Goal: Task Accomplishment & Management: Use online tool/utility

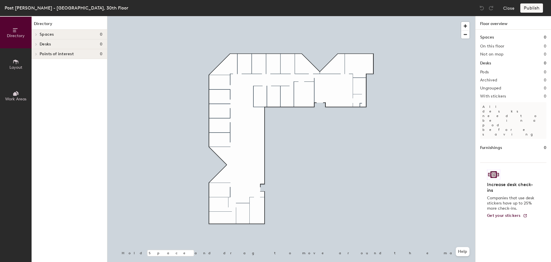
click at [20, 60] on button "Layout" at bounding box center [16, 64] width 32 height 32
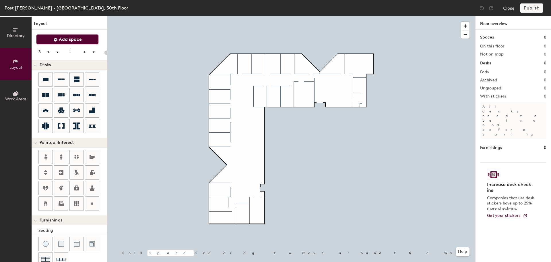
click at [75, 39] on span "Add space" at bounding box center [70, 39] width 23 height 6
type input "20"
click at [18, 96] on icon at bounding box center [16, 93] width 6 height 6
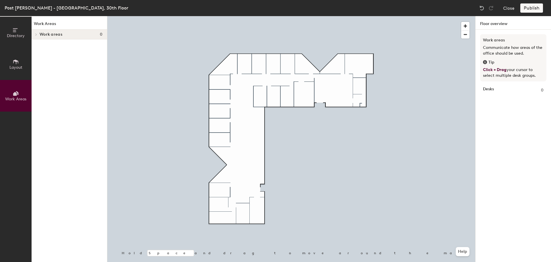
click at [38, 35] on span at bounding box center [35, 34] width 5 height 3
click at [11, 35] on span "Directory" at bounding box center [16, 35] width 18 height 5
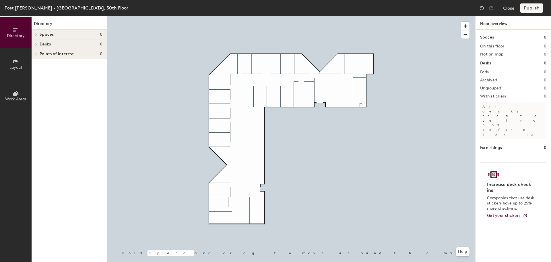
click at [15, 70] on button "Layout" at bounding box center [16, 64] width 32 height 32
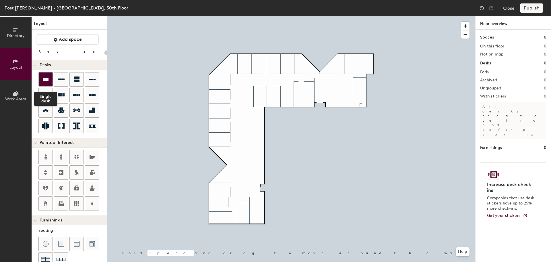
click at [48, 78] on icon at bounding box center [46, 79] width 6 height 3
type input "100"
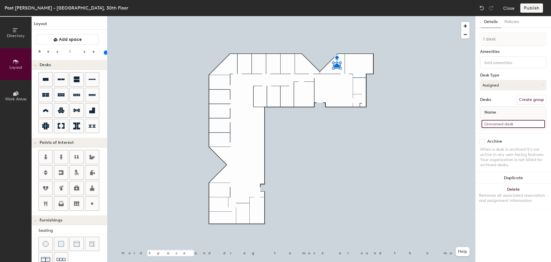
click at [509, 123] on input at bounding box center [513, 124] width 63 height 8
type input "3036"
click at [50, 84] on div at bounding box center [46, 79] width 14 height 14
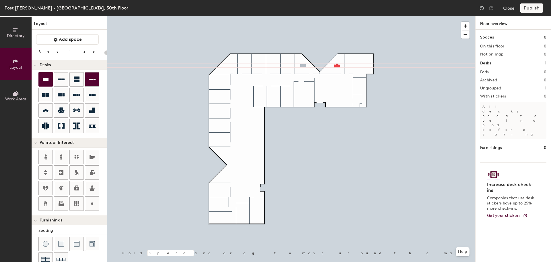
type input "100"
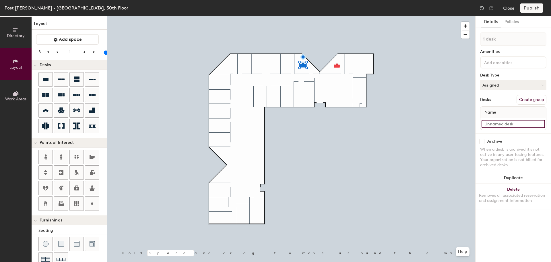
click at [511, 125] on input at bounding box center [513, 124] width 63 height 8
type input "3035"
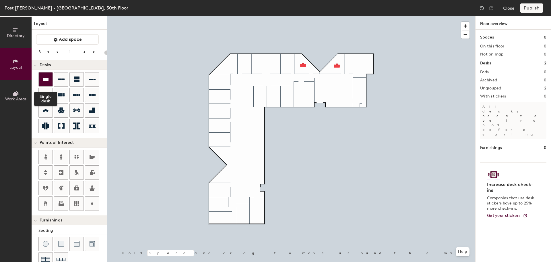
click at [48, 76] on icon at bounding box center [45, 79] width 7 height 7
type input "100"
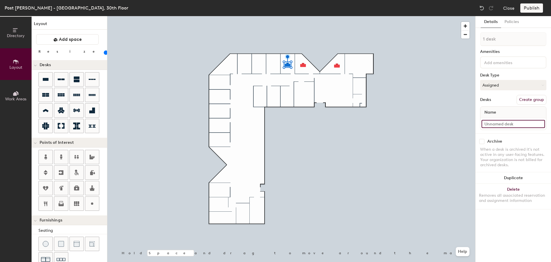
click at [500, 123] on input at bounding box center [513, 124] width 63 height 8
type input "3034"
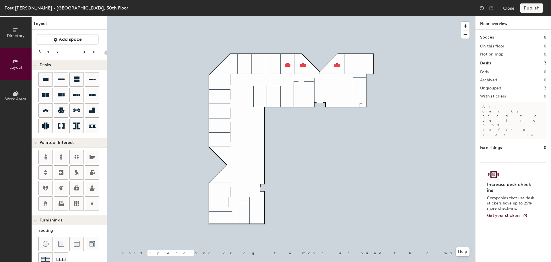
type input "100"
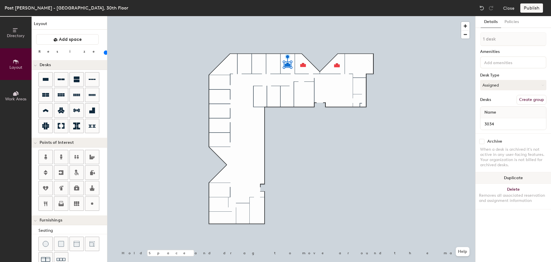
click at [516, 176] on button "Duplicate" at bounding box center [514, 177] width 76 height 11
click at [508, 121] on input at bounding box center [513, 124] width 63 height 8
type input "3033"
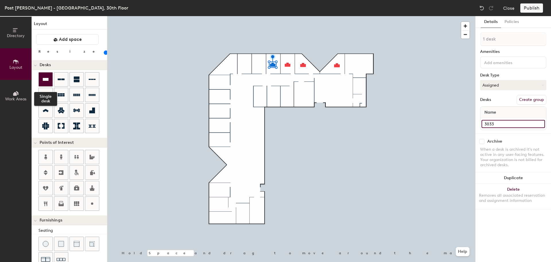
click at [49, 79] on icon at bounding box center [45, 79] width 7 height 7
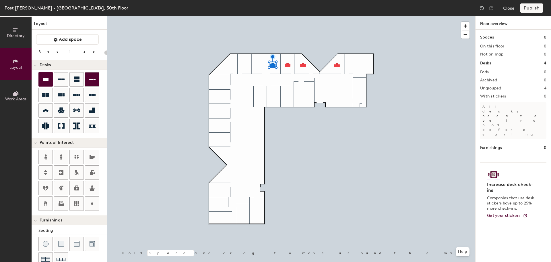
type input "100"
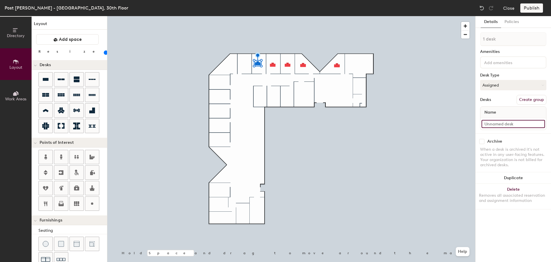
click at [519, 123] on input at bounding box center [513, 124] width 63 height 8
type input "3032"
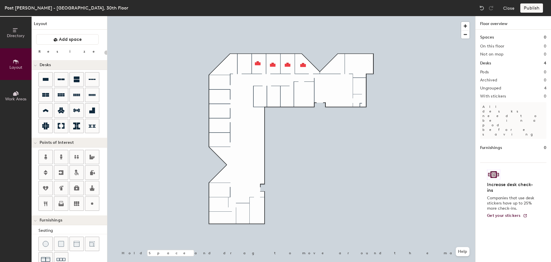
type input "100"
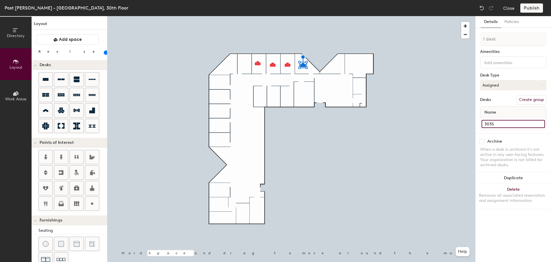
click at [505, 123] on input "3035" at bounding box center [513, 124] width 63 height 8
type input "3036"
click at [505, 121] on input "3034" at bounding box center [513, 124] width 63 height 8
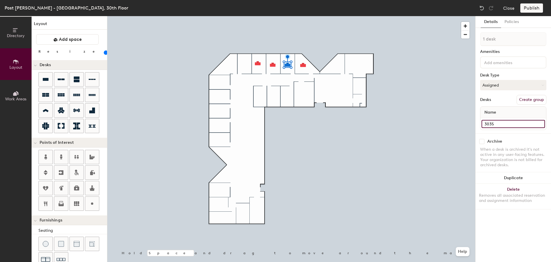
type input "3035"
click at [497, 122] on input "3033" at bounding box center [513, 124] width 63 height 8
type input "3034"
click at [489, 121] on input "3032" at bounding box center [513, 124] width 63 height 8
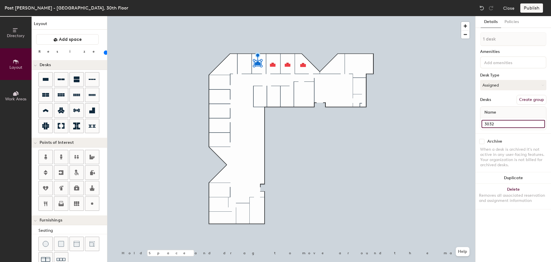
click at [489, 121] on input "3032" at bounding box center [513, 124] width 63 height 8
type input "3033"
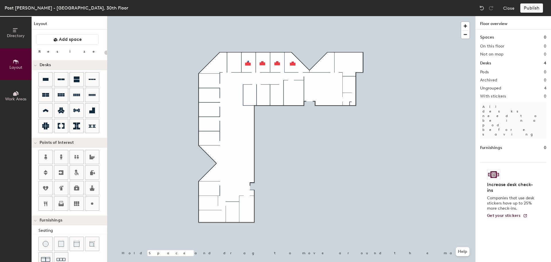
click at [248, 16] on div at bounding box center [291, 16] width 368 height 0
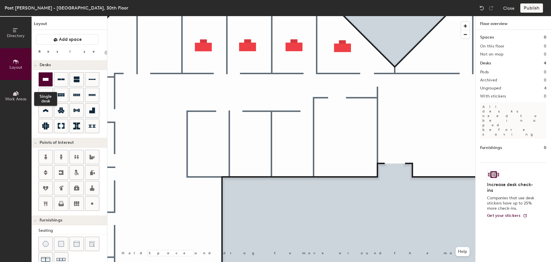
click at [48, 80] on icon at bounding box center [46, 79] width 6 height 3
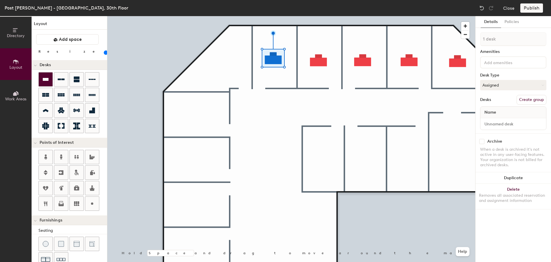
click at [52, 74] on div at bounding box center [46, 79] width 14 height 14
click at [44, 81] on icon at bounding box center [45, 79] width 7 height 7
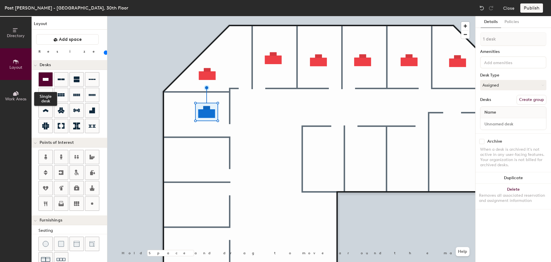
click at [45, 83] on div at bounding box center [46, 79] width 14 height 14
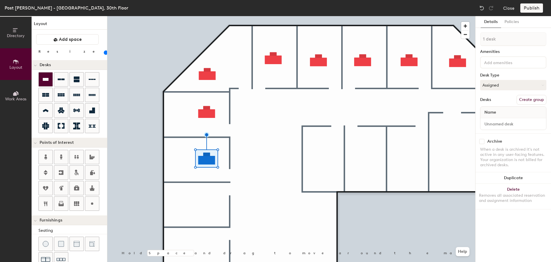
click at [45, 80] on icon at bounding box center [46, 79] width 6 height 3
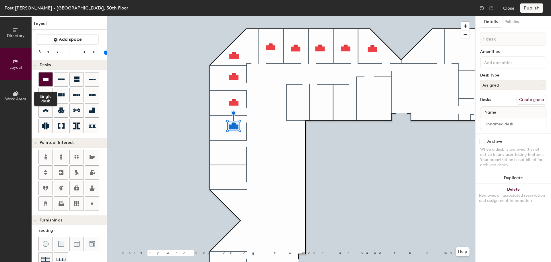
click at [46, 78] on icon at bounding box center [46, 79] width 6 height 3
click at [41, 83] on div at bounding box center [46, 79] width 14 height 14
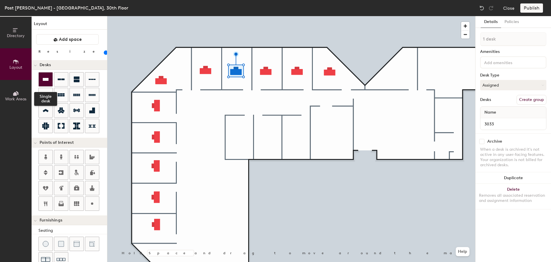
click at [45, 76] on icon at bounding box center [45, 79] width 7 height 7
click at [49, 81] on icon at bounding box center [45, 79] width 7 height 7
click at [43, 83] on div at bounding box center [46, 79] width 14 height 14
click at [47, 82] on icon at bounding box center [45, 79] width 7 height 7
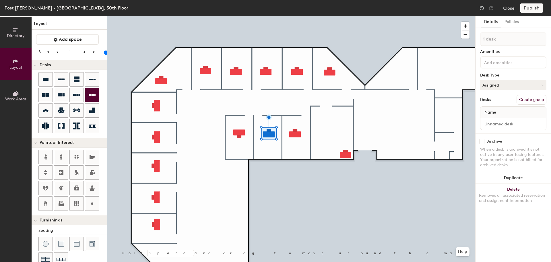
click at [295, 16] on div at bounding box center [291, 16] width 368 height 0
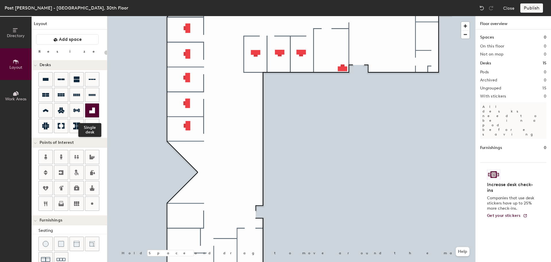
click at [93, 111] on icon at bounding box center [92, 110] width 6 height 6
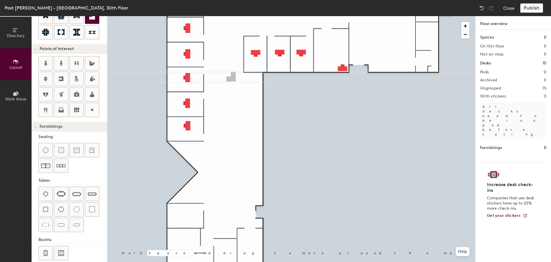
scroll to position [101, 0]
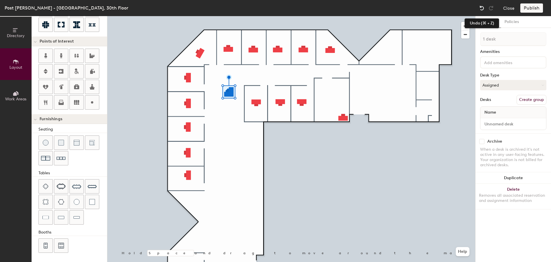
click at [482, 7] on img at bounding box center [482, 8] width 6 height 6
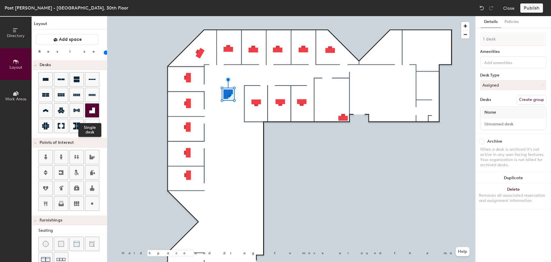
click at [91, 110] on icon at bounding box center [92, 110] width 7 height 7
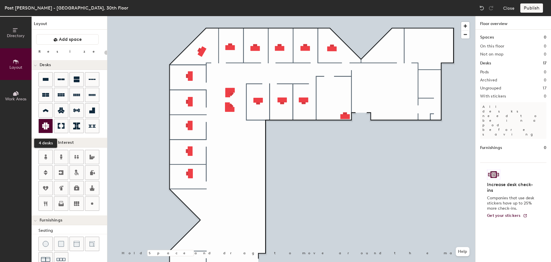
click at [48, 122] on icon at bounding box center [45, 125] width 7 height 7
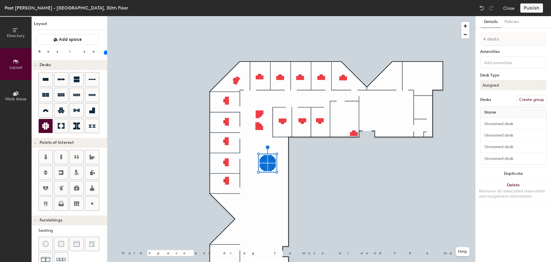
click at [44, 127] on icon at bounding box center [45, 125] width 7 height 7
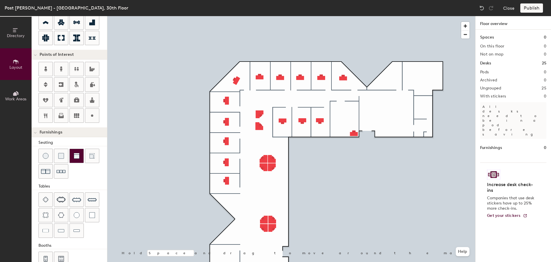
scroll to position [101, 0]
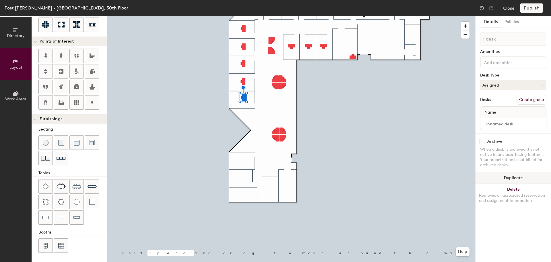
click at [517, 179] on button "Duplicate" at bounding box center [514, 177] width 76 height 11
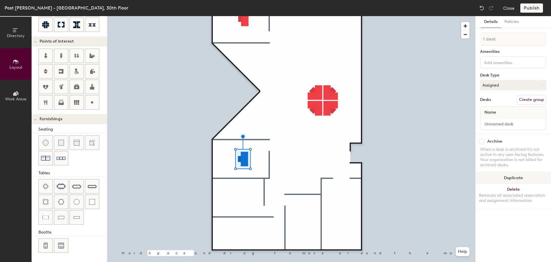
click at [525, 178] on button "Duplicate" at bounding box center [514, 177] width 76 height 11
click at [524, 177] on button "Duplicate" at bounding box center [514, 177] width 76 height 11
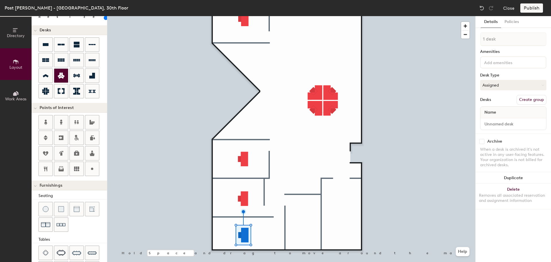
scroll to position [0, 0]
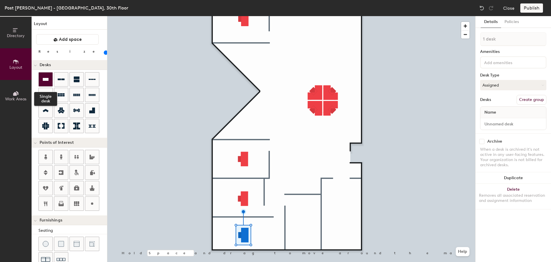
click at [49, 81] on icon at bounding box center [45, 79] width 7 height 7
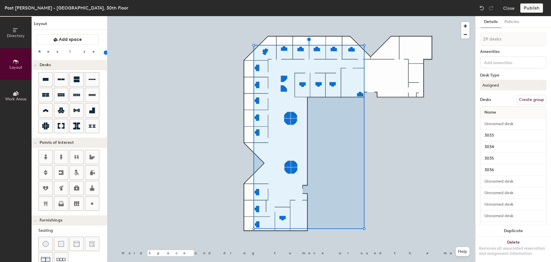
type input "120"
click at [104, 55] on input "range" at bounding box center [104, 52] width 0 height 5
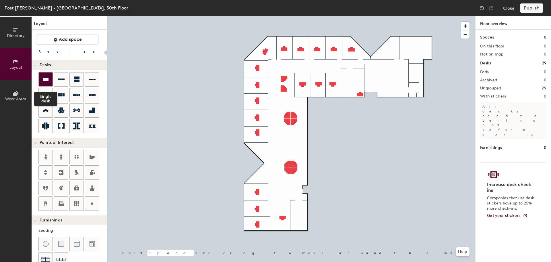
click at [50, 76] on div at bounding box center [46, 79] width 14 height 14
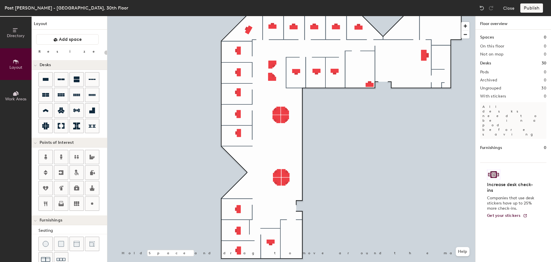
type input "20"
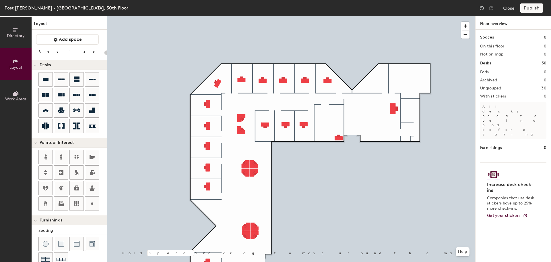
click at [16, 34] on span "Directory" at bounding box center [16, 35] width 18 height 5
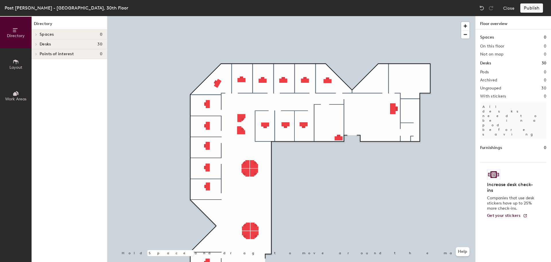
click at [42, 36] on span "Spaces" at bounding box center [47, 34] width 14 height 5
click at [38, 35] on div at bounding box center [35, 34] width 7 height 9
click at [20, 63] on button "Layout" at bounding box center [16, 64] width 32 height 32
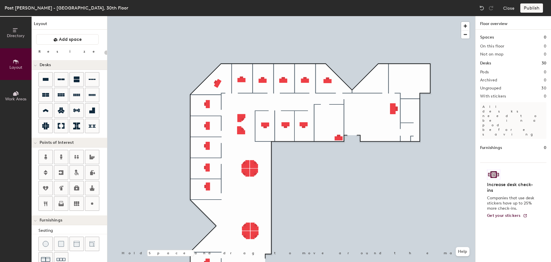
click at [70, 47] on div "Layout Add space Resize Desks Points of Interest Furnishings Seating Tables Boo…" at bounding box center [70, 138] width 76 height 245
click at [70, 42] on button "Add space" at bounding box center [67, 39] width 63 height 10
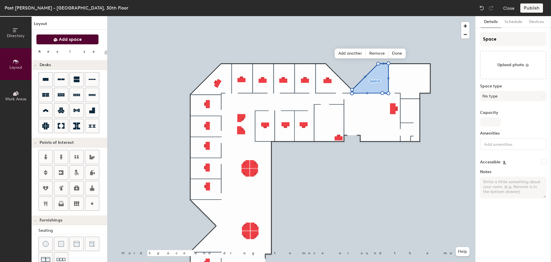
click at [68, 43] on button "Add space" at bounding box center [67, 39] width 63 height 10
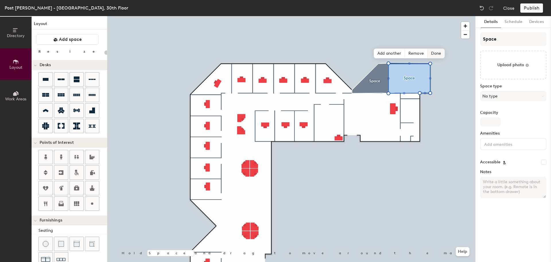
click at [436, 53] on span "Done" at bounding box center [436, 54] width 17 height 10
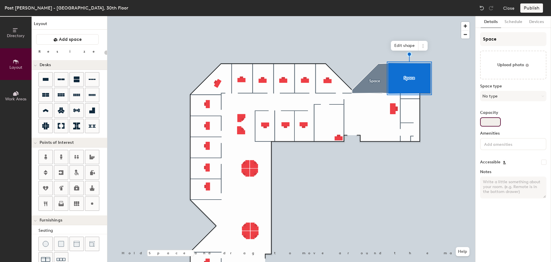
click at [496, 123] on input "Capacity" at bounding box center [490, 121] width 21 height 9
click at [503, 97] on button "No type" at bounding box center [513, 96] width 66 height 10
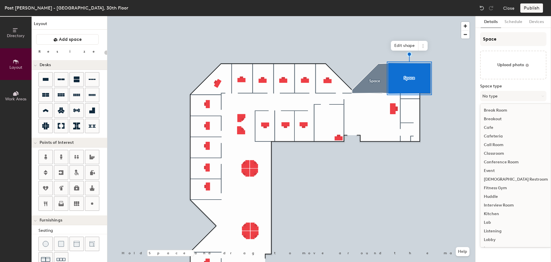
click at [511, 161] on div "Conference Room" at bounding box center [516, 162] width 71 height 9
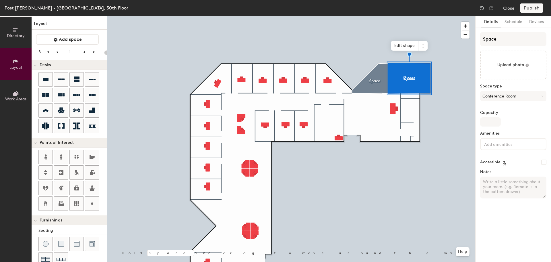
type input "20"
click at [492, 118] on input "Capacity" at bounding box center [490, 121] width 21 height 9
type input "1"
type input "20"
type input "12"
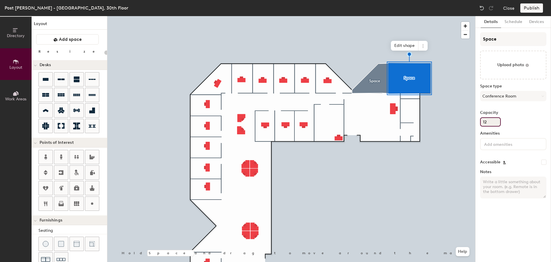
type input "20"
type input "12"
click at [506, 145] on input at bounding box center [509, 143] width 52 height 7
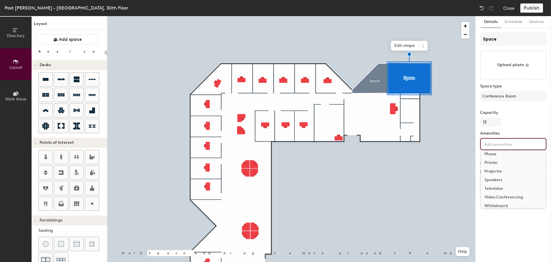
scroll to position [34, 0]
click at [512, 192] on div "Video Conferencing" at bounding box center [513, 192] width 65 height 9
type input "20"
click at [517, 127] on div "Space Upload photo Space type Conference Room Capacity 12 Amenities 1 Video Con…" at bounding box center [513, 121] width 66 height 179
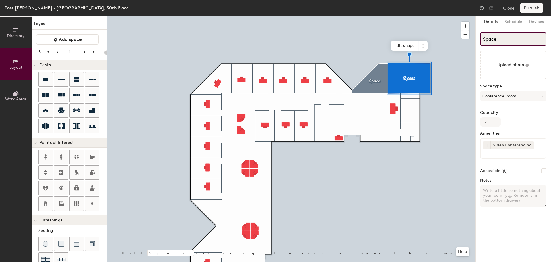
click at [493, 37] on input "Space" at bounding box center [513, 39] width 66 height 14
type input "Con"
type input "20"
type input "Conf"
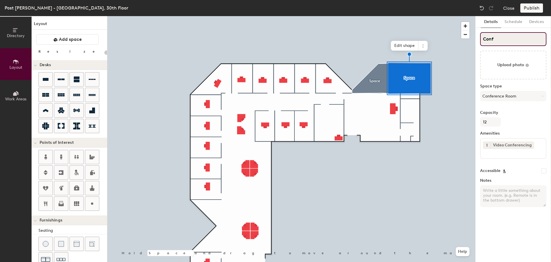
type input "20"
type input "Conf R"
type input "20"
type input "Conf Roo"
type input "20"
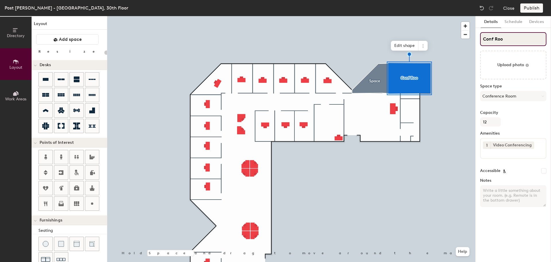
type input "Conf Room"
type input "20"
type input "Conf Room"
type input "20"
type input "Conf Room A"
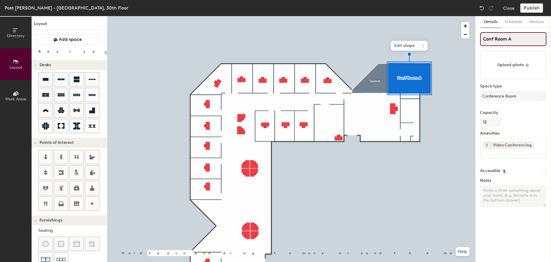
type input "20"
type input "Conf Room A"
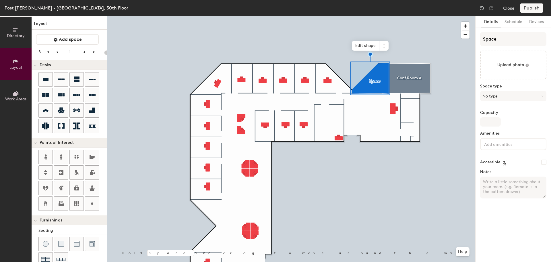
type input "20"
click at [497, 40] on input "Space" at bounding box center [513, 39] width 66 height 14
type input "C"
type input "20"
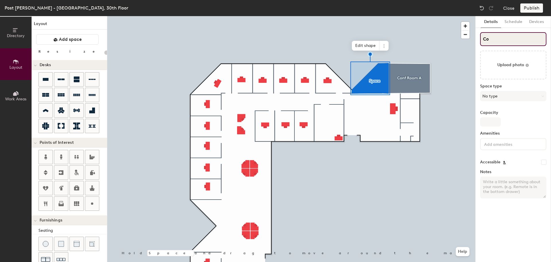
type input "Con"
type input "20"
type input "Conf"
type input "20"
type input "Conf"
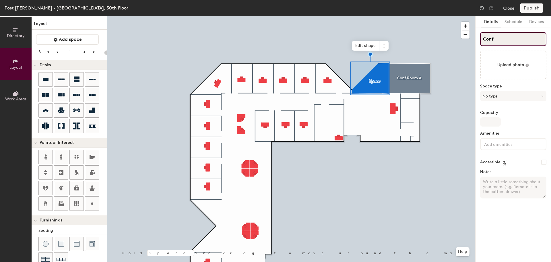
type input "20"
type input "Conf R"
type input "20"
type input "Conf Room"
type input "20"
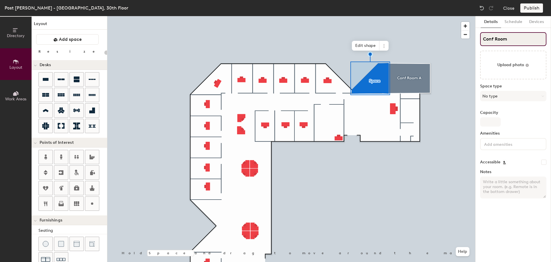
type input "Conf Room"
type input "20"
type input "Conf Room B"
type input "20"
type input "Conf Room B"
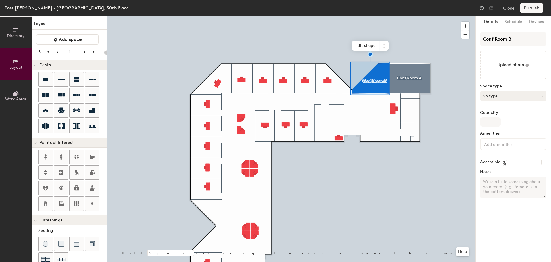
click at [520, 97] on button "No type" at bounding box center [513, 96] width 66 height 10
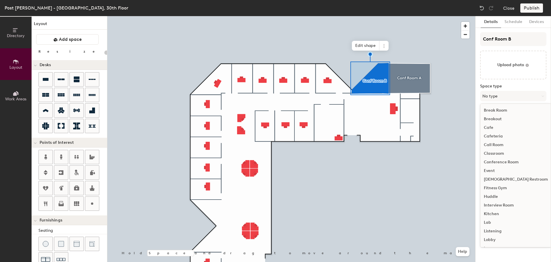
click at [509, 160] on div "Conference Room" at bounding box center [516, 162] width 71 height 9
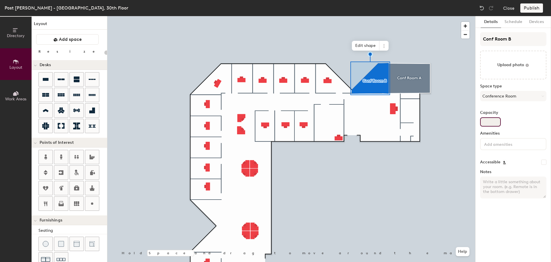
click at [490, 123] on input "Capacity" at bounding box center [490, 121] width 21 height 9
type input "20"
type input "6"
type input "20"
type input "6"
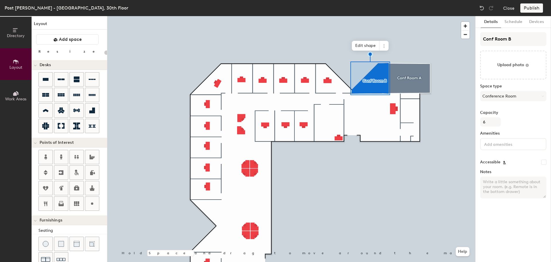
click at [508, 146] on input at bounding box center [509, 143] width 52 height 7
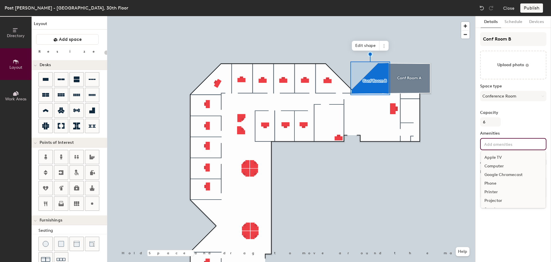
click at [504, 182] on div "Phone" at bounding box center [513, 183] width 65 height 9
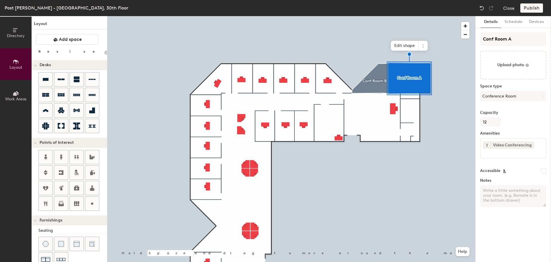
click at [517, 153] on input at bounding box center [509, 152] width 52 height 7
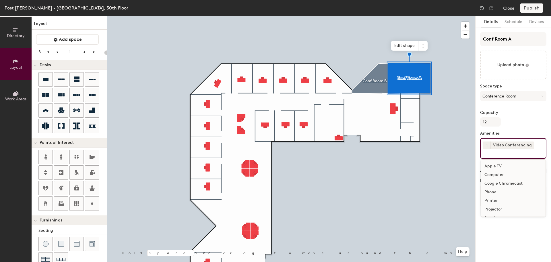
scroll to position [22, 0]
click at [501, 171] on div "Phone" at bounding box center [513, 170] width 65 height 9
click at [511, 210] on div "Television" at bounding box center [513, 209] width 65 height 9
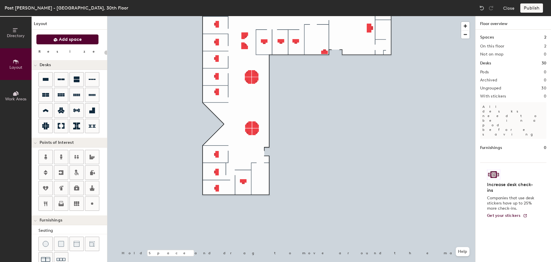
click at [88, 37] on button "Add space" at bounding box center [67, 39] width 63 height 10
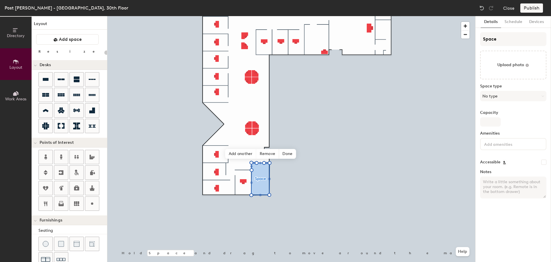
type input "20"
click at [498, 39] on input "Space" at bounding box center [513, 39] width 66 height 14
type input "L"
type input "20"
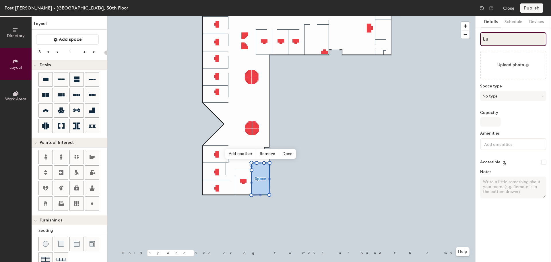
type input "Lun"
type input "20"
type input "Lunch"
type input "20"
type input "Lunch R"
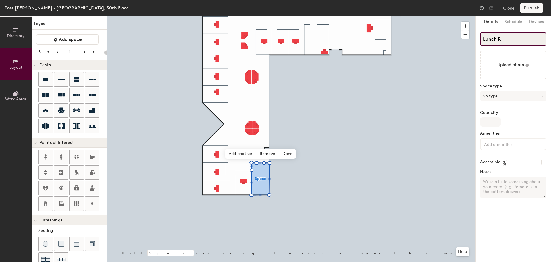
type input "20"
type input "Lunch Room"
type input "20"
type input "Lunch Room"
click at [522, 100] on button "No type" at bounding box center [513, 96] width 66 height 10
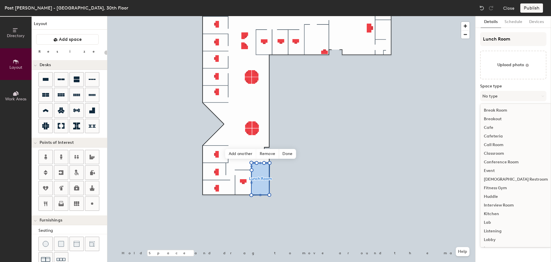
click at [501, 125] on div "Cafe" at bounding box center [516, 127] width 71 height 9
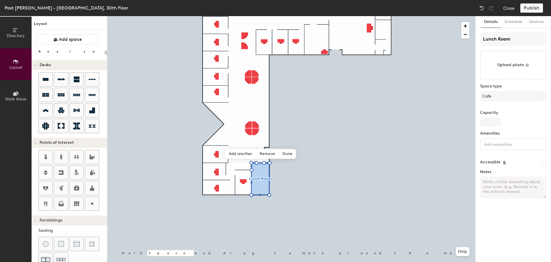
type input "20"
click at [521, 135] on label "Amenities" at bounding box center [513, 133] width 66 height 5
click at [516, 125] on div "Capacity" at bounding box center [513, 118] width 66 height 16
click at [515, 39] on input "Lunch Room" at bounding box center [513, 39] width 66 height 14
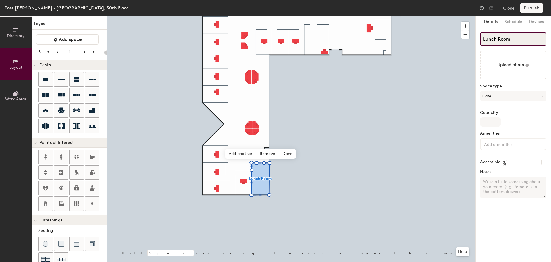
click at [515, 39] on input "Lunch Room" at bounding box center [513, 39] width 66 height 14
type input "C"
type input "20"
type input "Cafe"
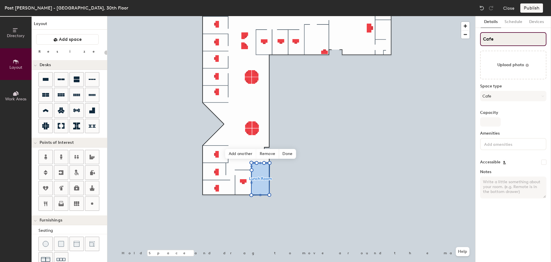
type input "20"
type input "Cafe"
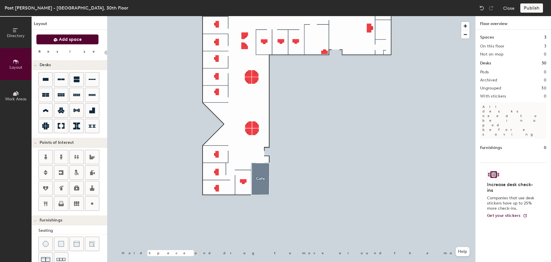
click at [63, 42] on button "Add space" at bounding box center [67, 39] width 63 height 10
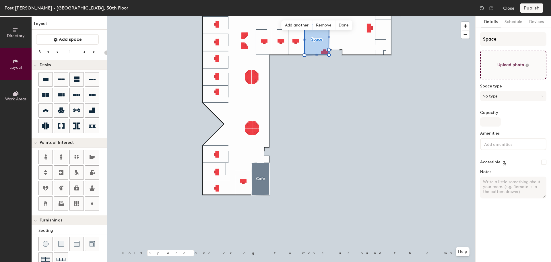
type input "20"
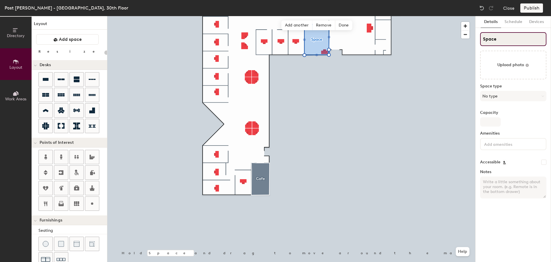
click at [500, 42] on input "Space" at bounding box center [513, 39] width 66 height 14
type input "Ma"
type input "20"
type input "Mail"
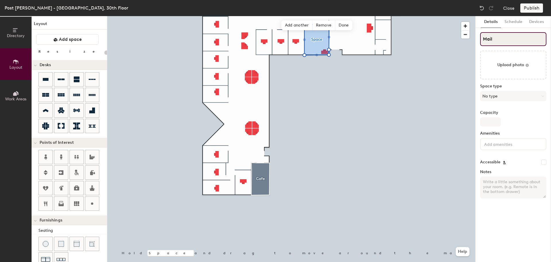
type input "20"
type input "MailR"
type input "20"
type input "MailRoo"
type input "20"
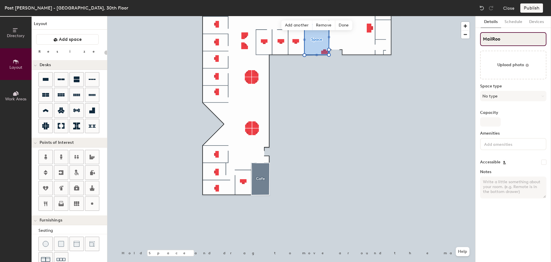
type input "MailRoom"
type input "20"
type input "MailRoom"
click at [515, 97] on button "No type" at bounding box center [513, 96] width 66 height 10
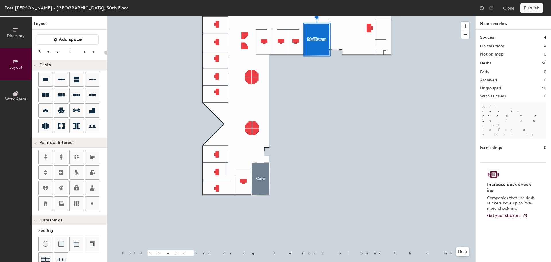
click at [311, 16] on div at bounding box center [291, 16] width 368 height 0
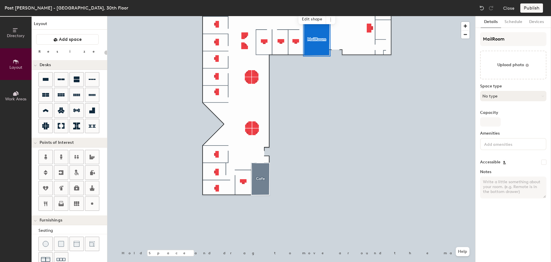
click at [521, 96] on button "No type" at bounding box center [513, 96] width 66 height 10
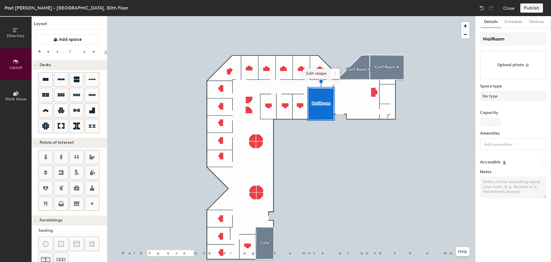
click at [319, 72] on span "Edit shape" at bounding box center [317, 74] width 28 height 10
click at [480, 9] on img at bounding box center [482, 8] width 6 height 6
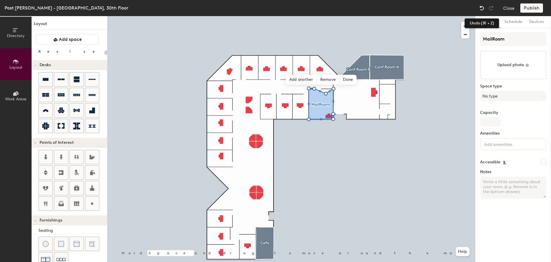
click at [481, 10] on img at bounding box center [482, 8] width 6 height 6
click at [332, 80] on span "Remove" at bounding box center [328, 80] width 23 height 10
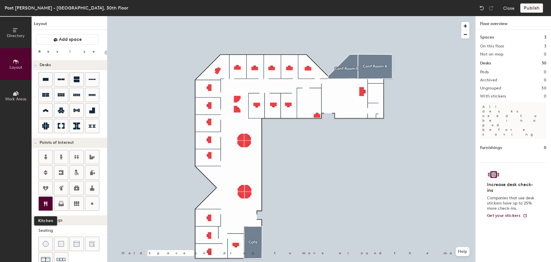
click at [48, 204] on icon at bounding box center [45, 203] width 7 height 7
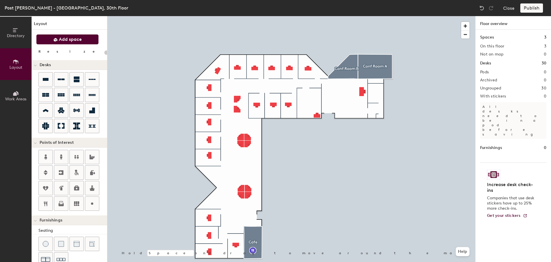
click at [58, 37] on button "Add space" at bounding box center [67, 39] width 63 height 10
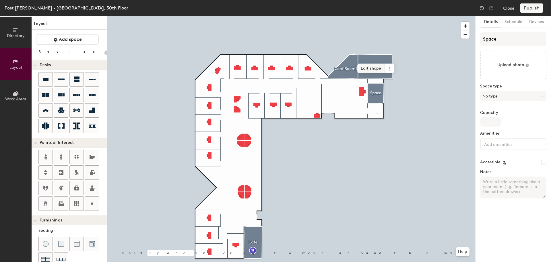
click at [376, 68] on span "Edit shape" at bounding box center [371, 68] width 28 height 10
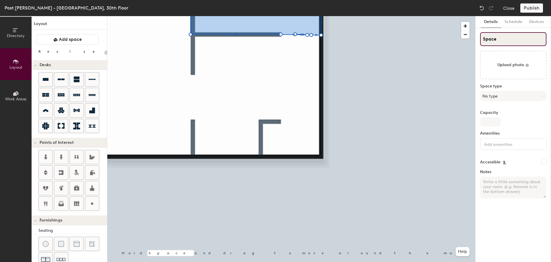
click at [504, 45] on input "Space" at bounding box center [513, 39] width 66 height 14
type input "20"
click at [504, 42] on input "Space" at bounding box center [513, 39] width 66 height 14
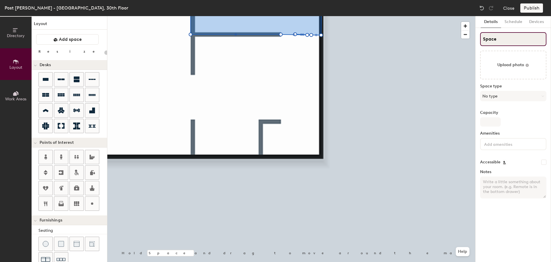
click at [504, 42] on input "Space" at bounding box center [513, 39] width 66 height 14
type input "S"
type input "20"
type input "Ser"
type input "20"
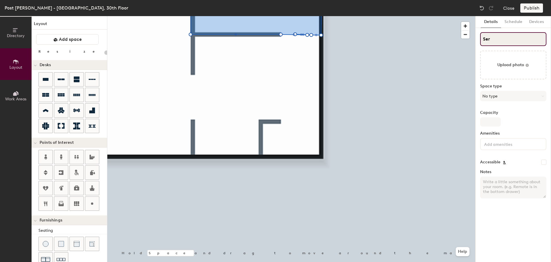
type input "Serv"
type input "20"
type input "Server"
type input "20"
type input "Server Roo"
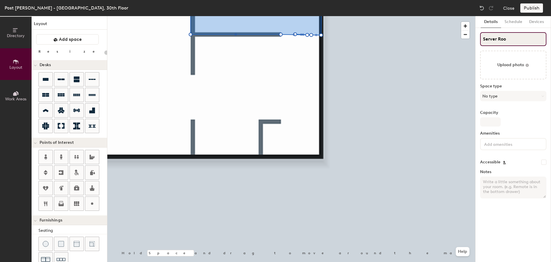
type input "20"
type input "Server Room"
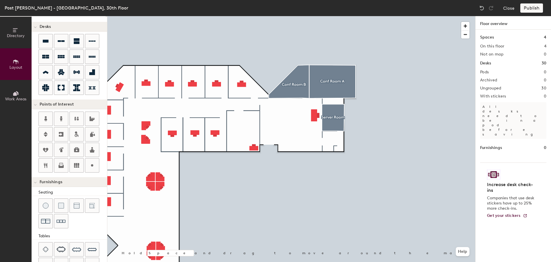
scroll to position [57, 0]
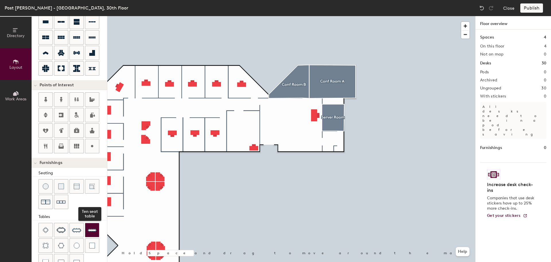
click at [95, 231] on img at bounding box center [92, 229] width 9 height 9
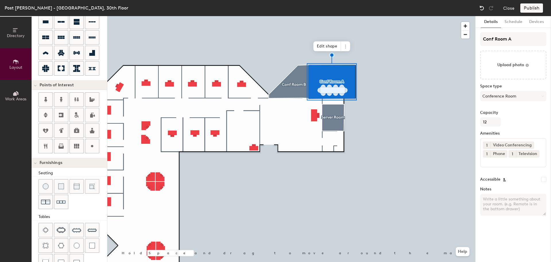
click at [483, 8] on img at bounding box center [482, 8] width 6 height 6
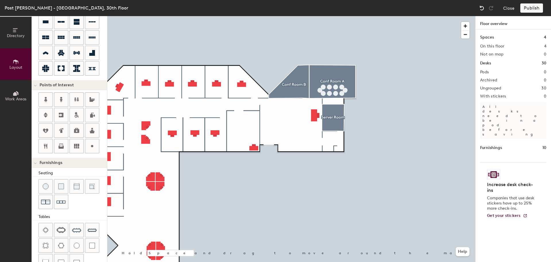
click at [483, 7] on img at bounding box center [482, 8] width 6 height 6
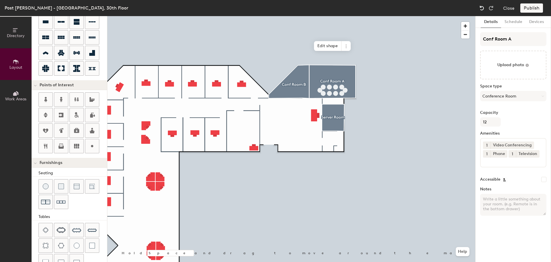
click at [483, 7] on img at bounding box center [482, 8] width 6 height 6
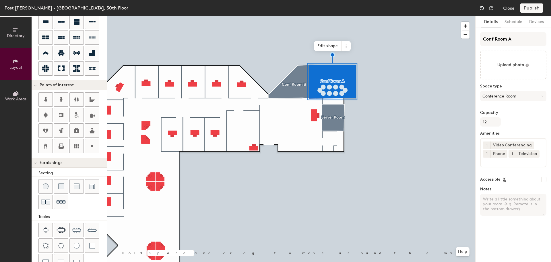
click at [483, 7] on img at bounding box center [482, 8] width 6 height 6
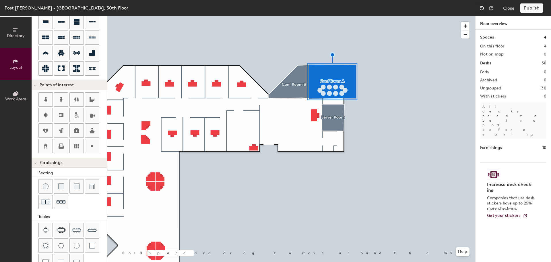
click at [483, 7] on img at bounding box center [482, 8] width 6 height 6
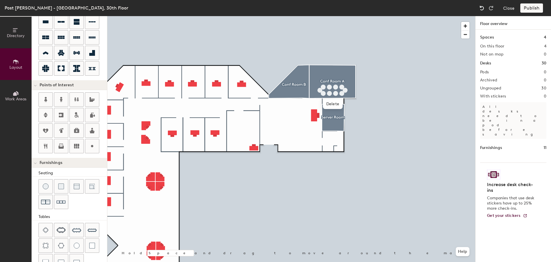
click at [483, 7] on img at bounding box center [482, 8] width 6 height 6
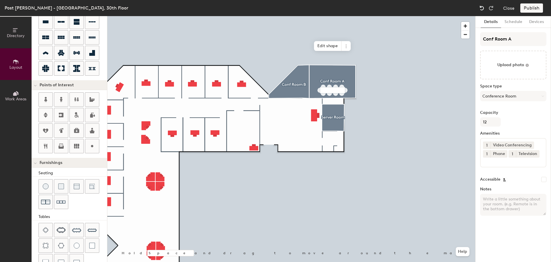
click at [483, 7] on img at bounding box center [482, 8] width 6 height 6
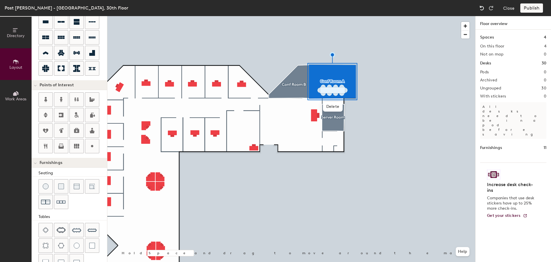
click at [483, 7] on img at bounding box center [482, 8] width 6 height 6
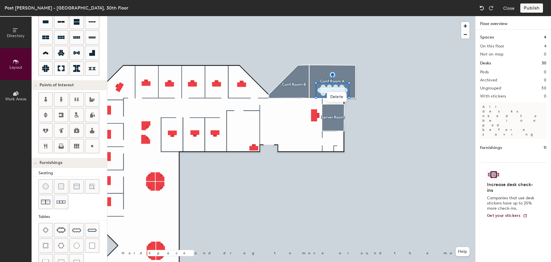
click at [483, 7] on img at bounding box center [482, 8] width 6 height 6
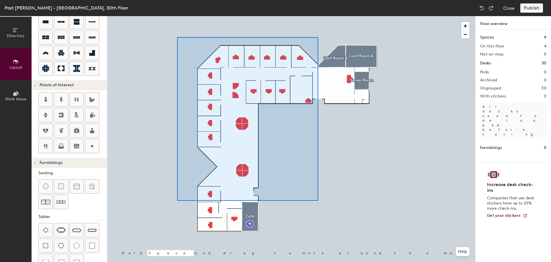
type input "100"
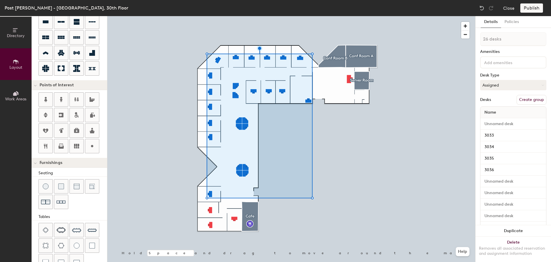
type input "1 desk"
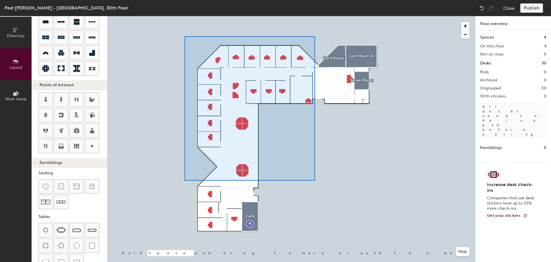
type input "100"
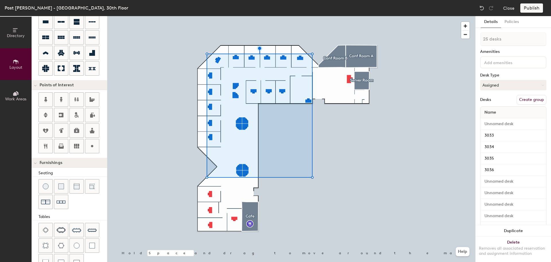
click at [528, 101] on button "Create group" at bounding box center [532, 100] width 30 height 10
click at [496, 38] on input "Pod 1" at bounding box center [513, 39] width 66 height 14
type input "P"
type input "Pitt"
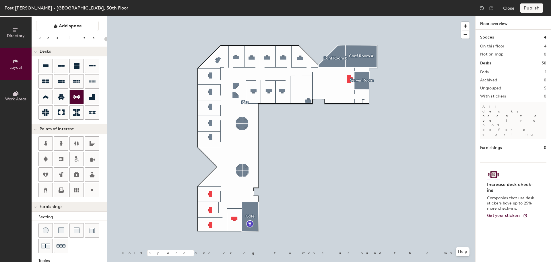
scroll to position [0, 0]
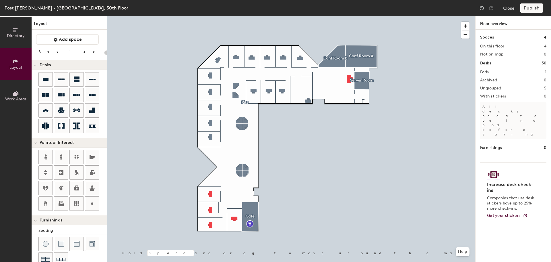
type input "100"
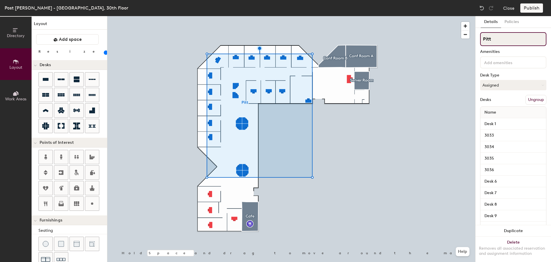
click at [502, 39] on input "Pitt" at bounding box center [513, 39] width 66 height 14
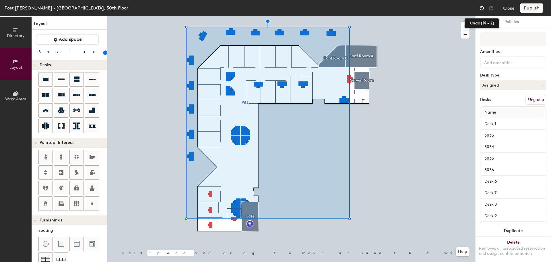
click at [483, 9] on img at bounding box center [482, 8] width 6 height 6
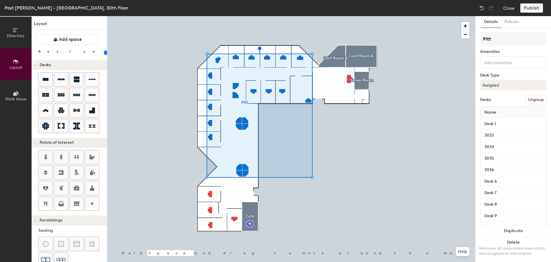
click at [533, 100] on button "Ungroup" at bounding box center [536, 100] width 21 height 10
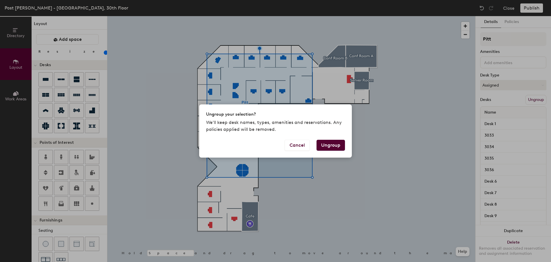
click at [337, 144] on button "Ungroup" at bounding box center [331, 145] width 28 height 11
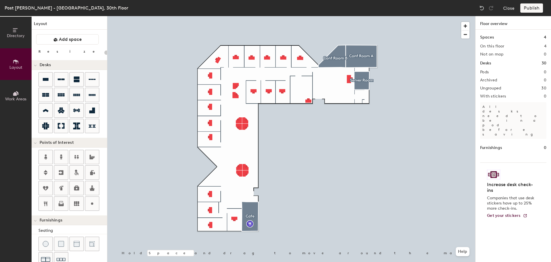
click at [530, 8] on div "Publish" at bounding box center [534, 7] width 26 height 9
click at [531, 9] on div "Publish" at bounding box center [534, 7] width 26 height 9
click at [529, 8] on div "Publish" at bounding box center [534, 7] width 26 height 9
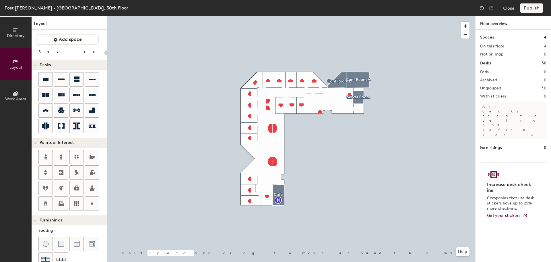
click at [488, 74] on h2 "Pods" at bounding box center [484, 72] width 9 height 5
type input "100"
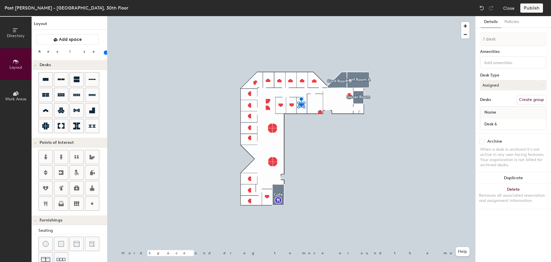
click at [533, 101] on button "Create group" at bounding box center [532, 100] width 30 height 10
click at [493, 39] on input "Pod 1" at bounding box center [513, 39] width 66 height 14
type input "Pitt"
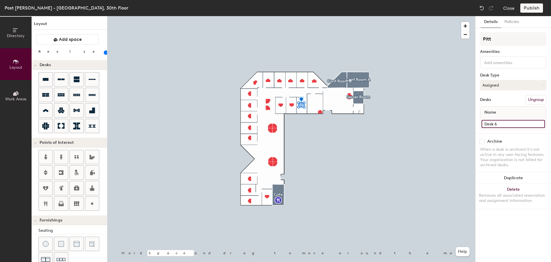
click at [511, 125] on input "Desk 6" at bounding box center [513, 124] width 63 height 8
click at [525, 138] on div "Archive When a desk is archived it's not active in any user-facing features. Yo…" at bounding box center [514, 153] width 76 height 41
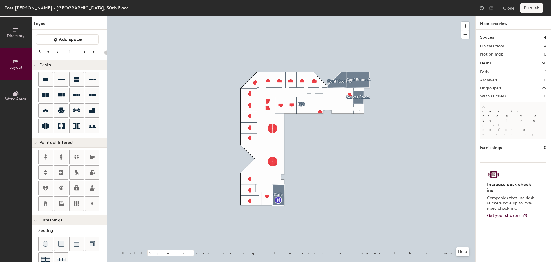
type input "100"
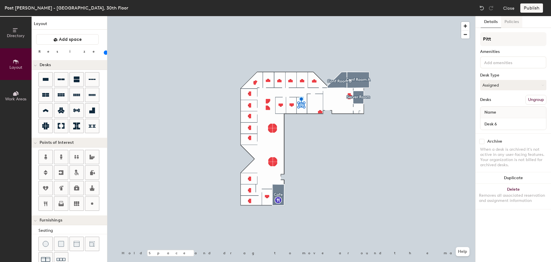
click at [515, 24] on button "Policies" at bounding box center [511, 22] width 21 height 12
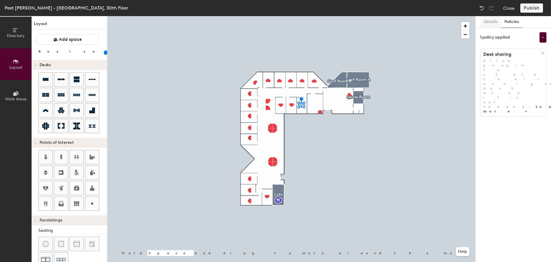
click at [490, 22] on button "Details" at bounding box center [491, 22] width 20 height 12
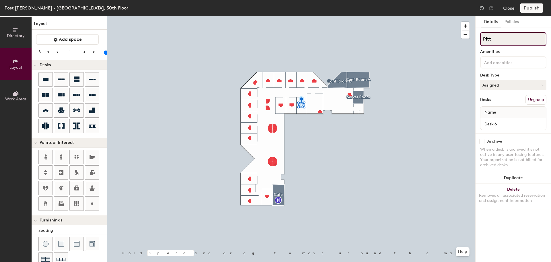
click at [493, 41] on input "Pitt" at bounding box center [513, 39] width 66 height 14
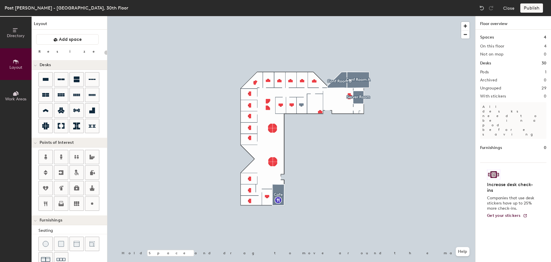
type input "20"
click at [489, 38] on h1 "Spaces" at bounding box center [487, 37] width 14 height 6
click at [486, 61] on h1 "Desks" at bounding box center [485, 63] width 11 height 6
click at [487, 74] on div "Spaces 4 On this floor 4 Not on map 0 Desks 30 Pods 1 Archived 0 Ungrouped 29 W…" at bounding box center [514, 152] width 76 height 245
click at [8, 95] on button "Work Areas" at bounding box center [16, 96] width 32 height 32
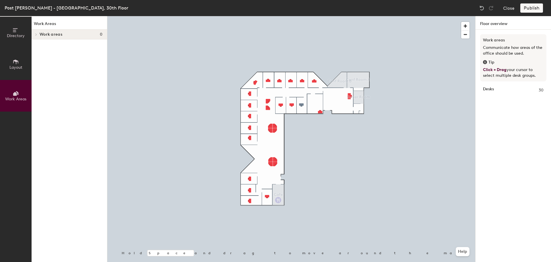
click at [37, 34] on icon at bounding box center [36, 34] width 1 height 2
click at [21, 64] on button "Layout" at bounding box center [16, 64] width 32 height 32
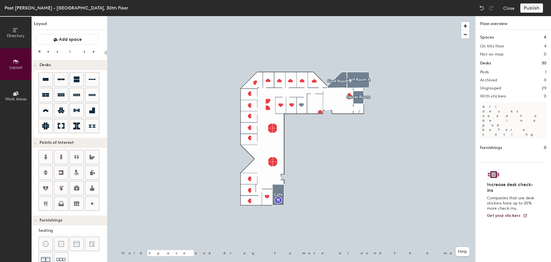
click at [23, 40] on button "Directory" at bounding box center [16, 33] width 32 height 32
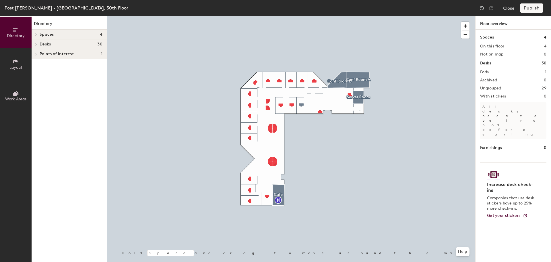
click at [40, 36] on span "Spaces" at bounding box center [47, 34] width 14 height 5
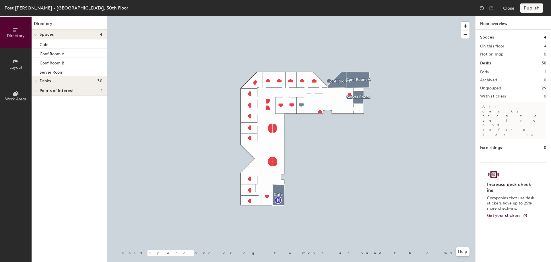
click at [37, 80] on icon at bounding box center [36, 81] width 2 height 3
click at [38, 90] on div at bounding box center [36, 90] width 6 height 3
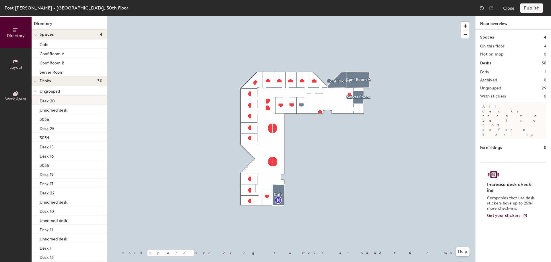
click at [59, 101] on div "Desk 20" at bounding box center [70, 100] width 76 height 9
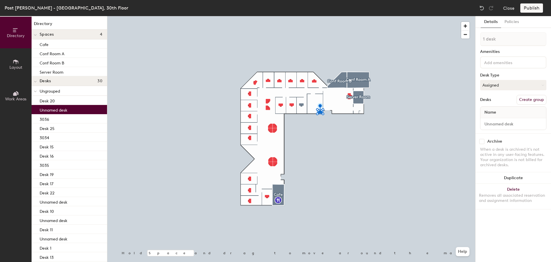
click at [59, 109] on p "Unnamed desk" at bounding box center [54, 109] width 28 height 7
click at [57, 103] on div "Desk 20" at bounding box center [70, 100] width 76 height 9
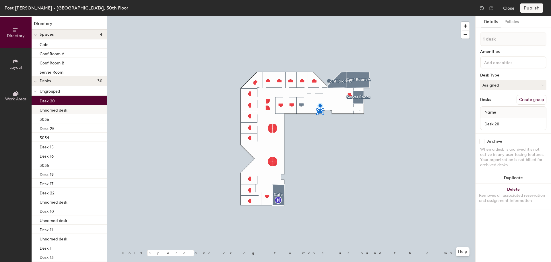
click at [66, 109] on p "Unnamed desk" at bounding box center [54, 109] width 28 height 7
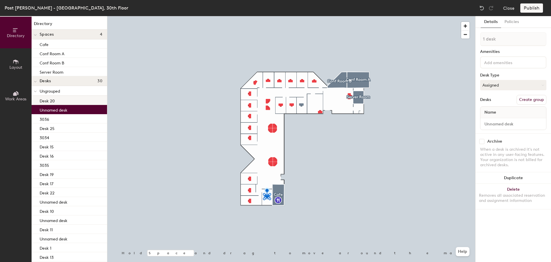
click at [58, 102] on div "Desk 20" at bounding box center [70, 100] width 76 height 9
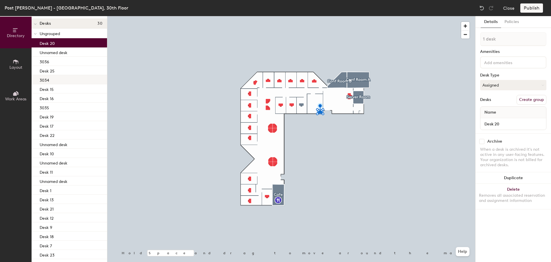
scroll to position [125, 0]
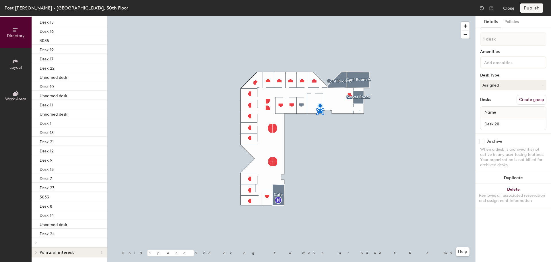
click at [36, 243] on icon at bounding box center [36, 242] width 2 height 3
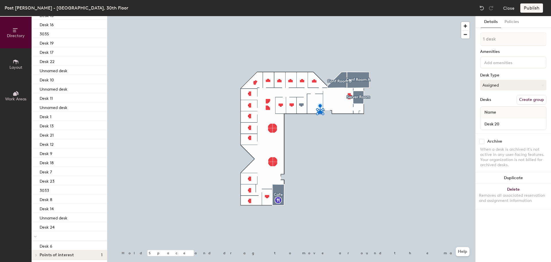
scroll to position [134, 0]
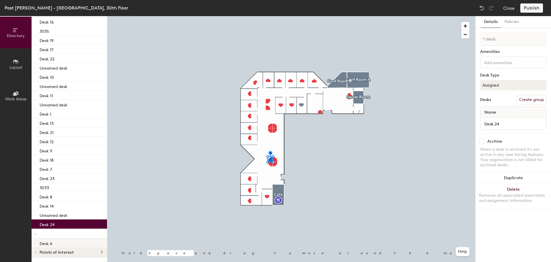
drag, startPoint x: 58, startPoint y: 224, endPoint x: 59, endPoint y: 244, distance: 20.2
click at [59, 244] on div "Ungrouped Desk 20 Unnamed desk 3036 Desk 25 3034 Desk 15 Desk 16 3035 Desk 19 D…" at bounding box center [70, 99] width 76 height 295
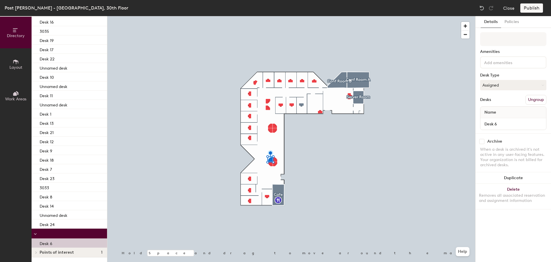
click at [57, 242] on div "Desk 6" at bounding box center [70, 242] width 76 height 9
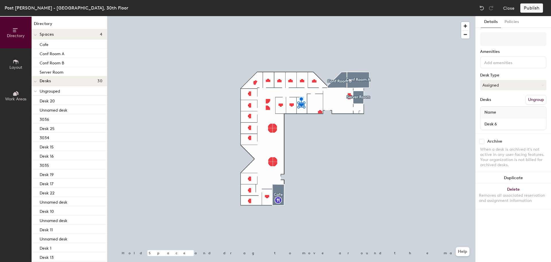
scroll to position [134, 0]
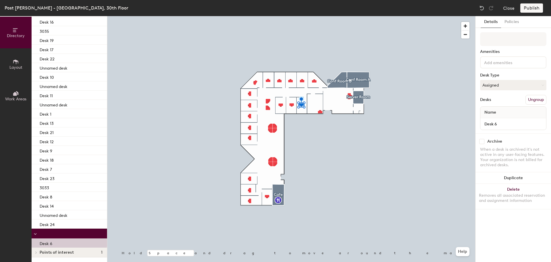
click at [540, 99] on button "Ungroup" at bounding box center [536, 100] width 21 height 10
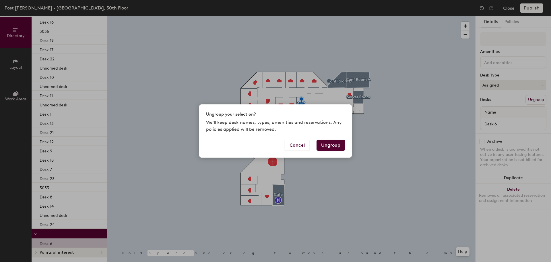
click at [337, 147] on button "Ungroup" at bounding box center [331, 145] width 28 height 11
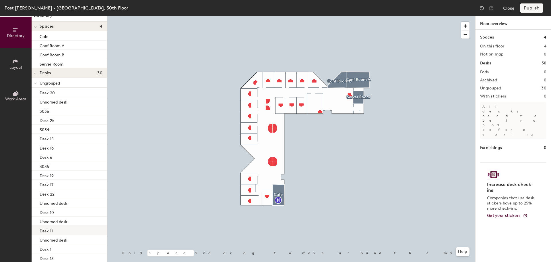
scroll to position [0, 0]
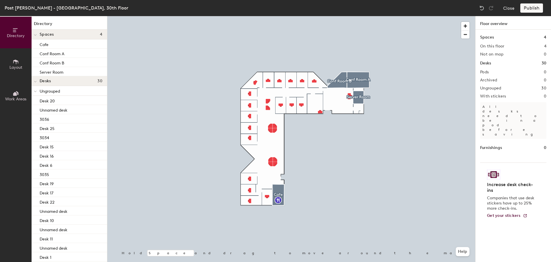
click at [34, 90] on icon at bounding box center [35, 91] width 3 height 2
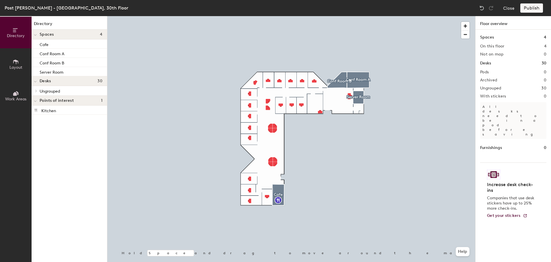
click at [36, 82] on icon at bounding box center [35, 81] width 2 height 1
click at [36, 82] on icon at bounding box center [36, 81] width 1 height 2
click at [36, 90] on icon at bounding box center [36, 91] width 1 height 2
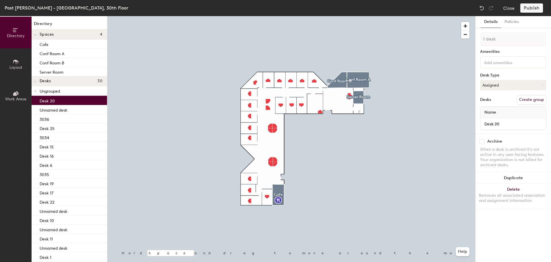
click at [55, 99] on div "Desk 20" at bounding box center [70, 100] width 76 height 9
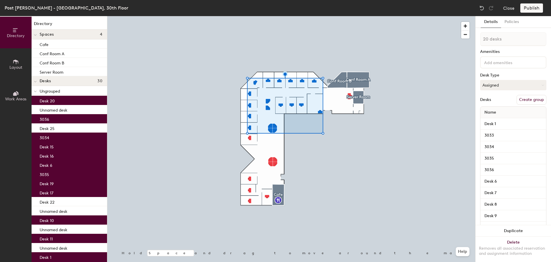
click at [526, 99] on button "Create group" at bounding box center [532, 100] width 30 height 10
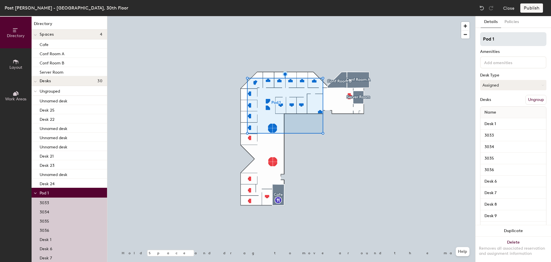
click at [502, 38] on input "Pod 1" at bounding box center [513, 39] width 66 height 14
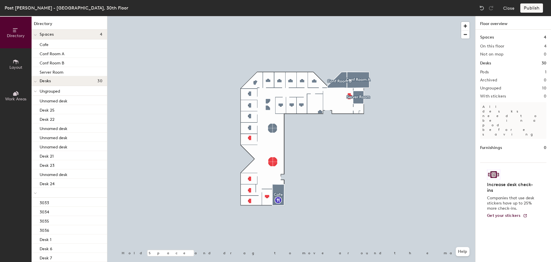
click at [494, 72] on div "Pods 1" at bounding box center [513, 72] width 66 height 5
click at [498, 74] on div "Pods 1" at bounding box center [513, 72] width 66 height 5
click at [46, 192] on p at bounding box center [71, 192] width 63 height 1
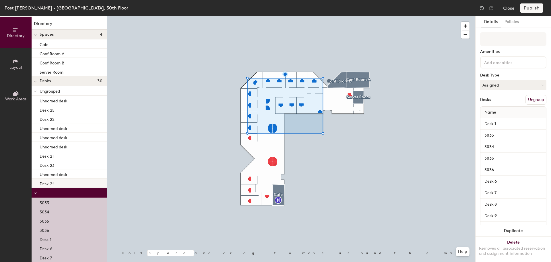
click at [53, 181] on p "Desk 24" at bounding box center [47, 182] width 15 height 7
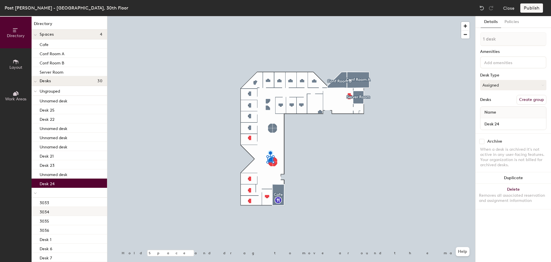
drag, startPoint x: 48, startPoint y: 183, endPoint x: 59, endPoint y: 208, distance: 27.4
click at [59, 208] on div "Ungrouped Unnamed desk Desk 25 Desk 22 Unnamed desk Unnamed desk Unnamed desk D…" at bounding box center [70, 233] width 76 height 295
click at [56, 185] on div "Desk 24" at bounding box center [70, 182] width 76 height 9
click at [530, 100] on button "Create group" at bounding box center [532, 100] width 30 height 10
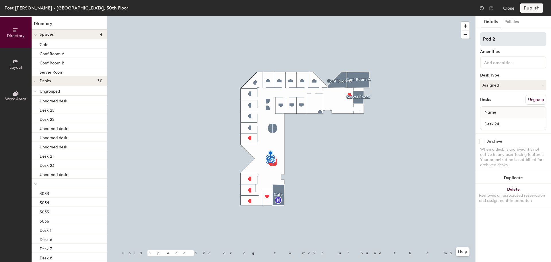
click at [514, 39] on input "Pod 2" at bounding box center [513, 39] width 66 height 14
type input "Pod"
click at [514, 39] on input "Pod" at bounding box center [513, 39] width 66 height 14
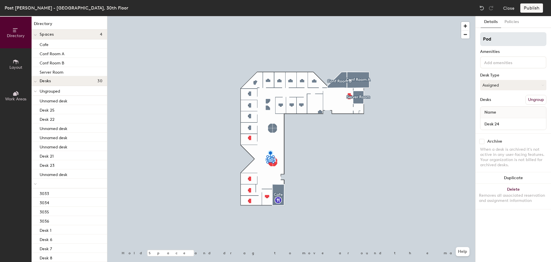
click at [514, 39] on input "Pod" at bounding box center [513, 39] width 66 height 14
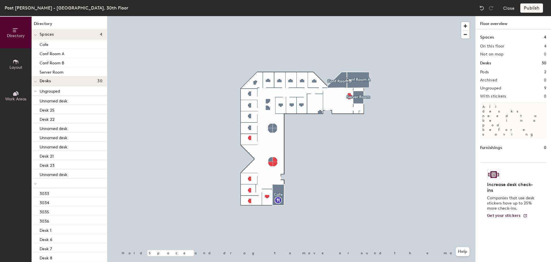
click at [494, 72] on div "Pods 2" at bounding box center [513, 72] width 66 height 5
click at [488, 70] on h2 "Pods" at bounding box center [484, 72] width 9 height 5
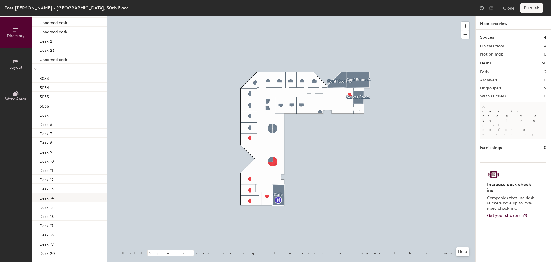
scroll to position [153, 0]
click at [50, 234] on p "Desk 24" at bounding box center [47, 233] width 15 height 7
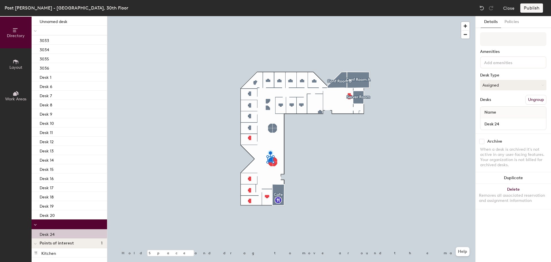
click at [542, 99] on button "Ungroup" at bounding box center [536, 100] width 21 height 10
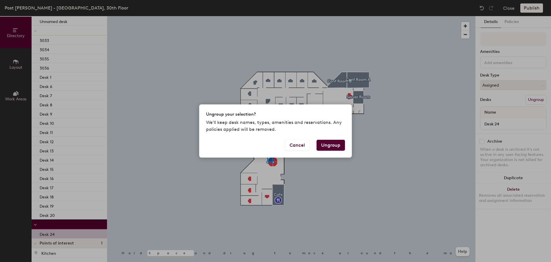
click at [338, 143] on button "Ungroup" at bounding box center [331, 145] width 28 height 11
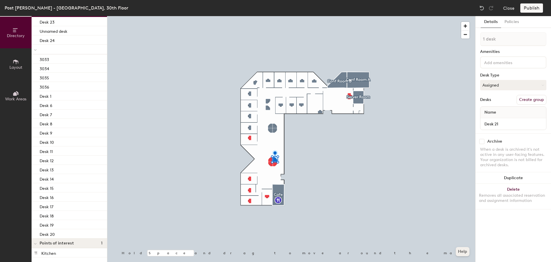
click at [462, 252] on button "Help" at bounding box center [463, 251] width 14 height 9
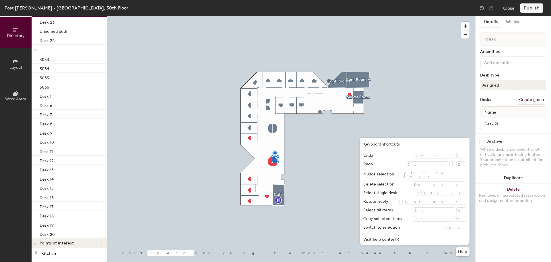
click at [420, 16] on div at bounding box center [291, 16] width 368 height 0
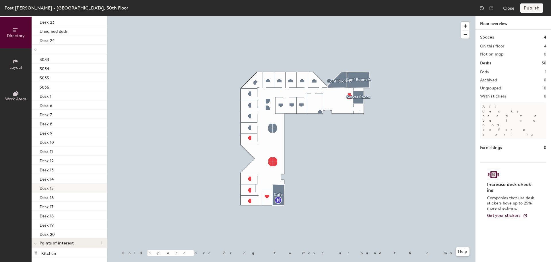
click at [68, 184] on div "Desk 15" at bounding box center [70, 187] width 76 height 9
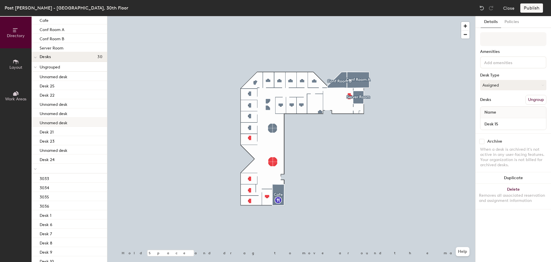
scroll to position [0, 0]
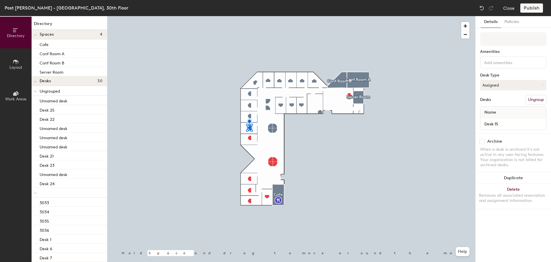
click at [44, 90] on span "Ungrouped" at bounding box center [50, 91] width 20 height 5
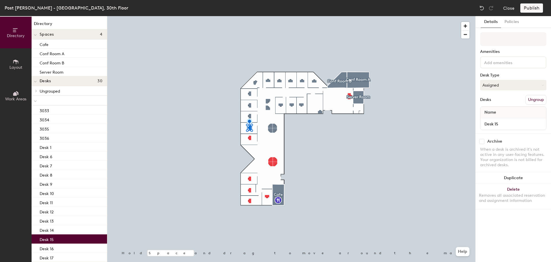
click at [39, 98] on div at bounding box center [70, 101] width 76 height 10
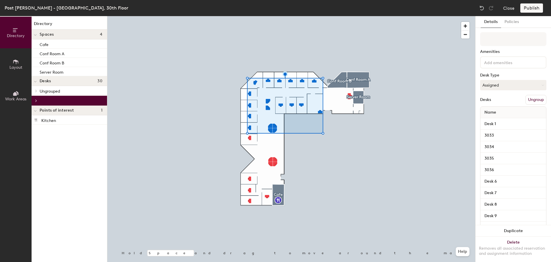
click at [533, 100] on button "Ungroup" at bounding box center [536, 100] width 21 height 10
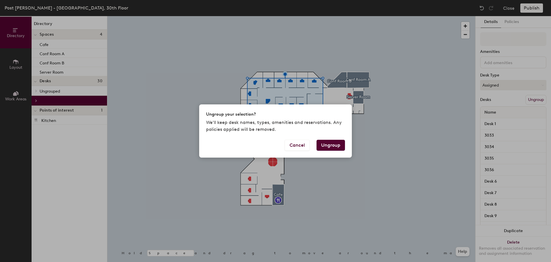
click at [333, 146] on button "Ungroup" at bounding box center [331, 145] width 28 height 11
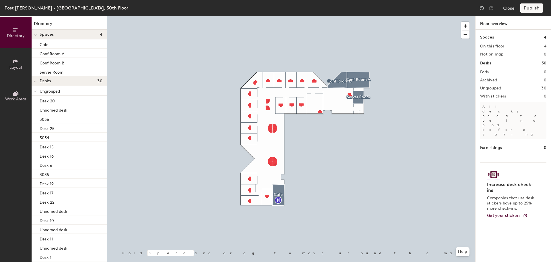
click at [36, 90] on icon at bounding box center [35, 91] width 3 height 2
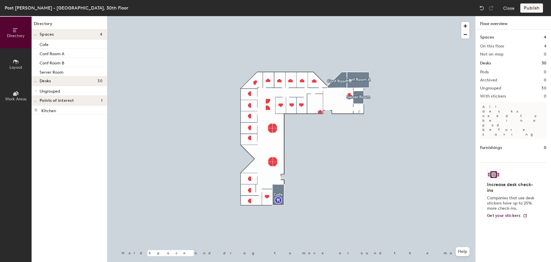
click at [37, 91] on icon at bounding box center [36, 91] width 1 height 2
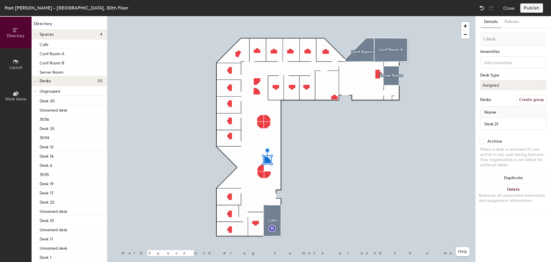
click at [483, 8] on img at bounding box center [482, 8] width 6 height 6
click at [480, 8] on img at bounding box center [482, 8] width 6 height 6
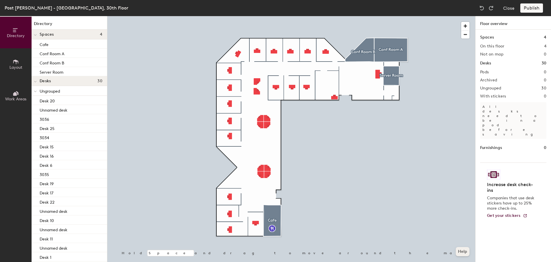
click at [461, 252] on button "Help" at bounding box center [463, 251] width 14 height 9
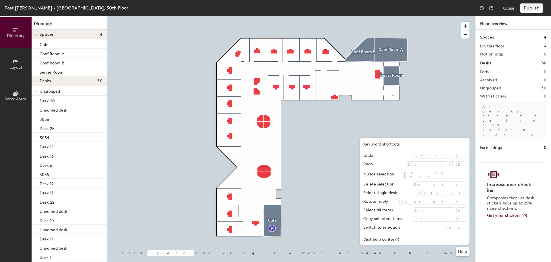
click at [422, 193] on div "⇧" at bounding box center [419, 193] width 6 height 6
click at [52, 93] on span "Ungrouped" at bounding box center [50, 91] width 20 height 5
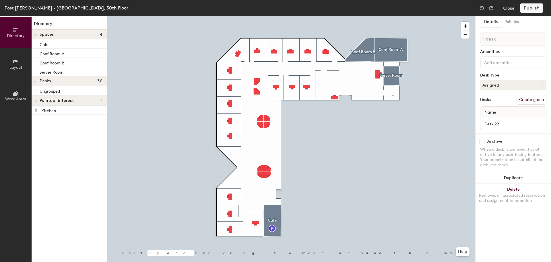
click at [37, 82] on div at bounding box center [35, 80] width 7 height 9
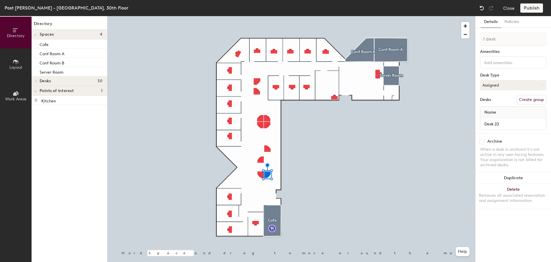
click at [480, 6] on img at bounding box center [482, 8] width 6 height 6
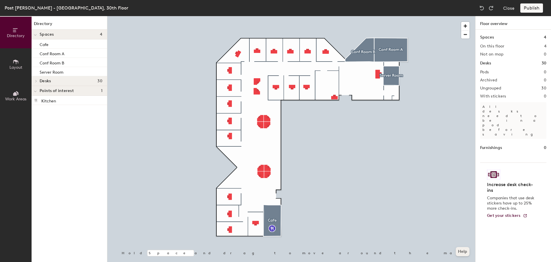
click at [463, 250] on button "Help" at bounding box center [463, 251] width 14 height 9
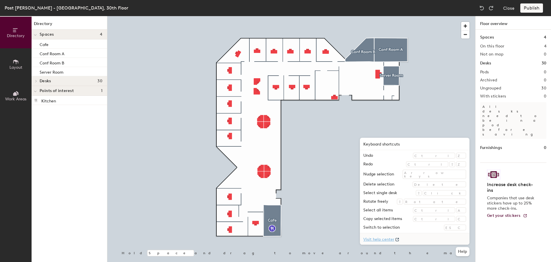
click at [434, 236] on link "Visit help center" at bounding box center [415, 238] width 110 height 11
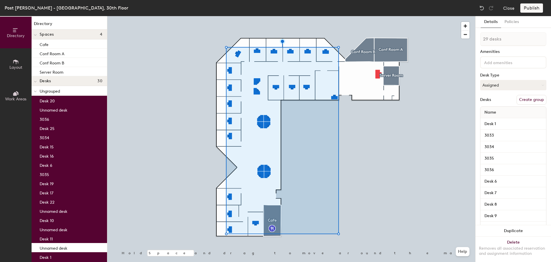
type input "30 desks"
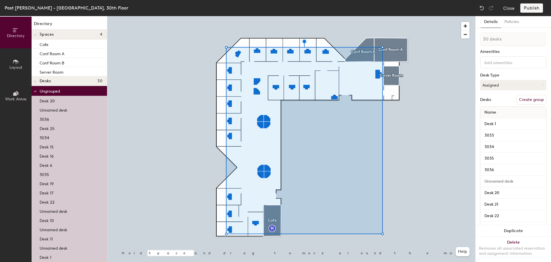
click at [525, 101] on button "Create group" at bounding box center [532, 100] width 30 height 10
click at [518, 38] on input "Pod 1" at bounding box center [513, 39] width 66 height 14
click at [518, 40] on input "Pod 1" at bounding box center [513, 39] width 66 height 14
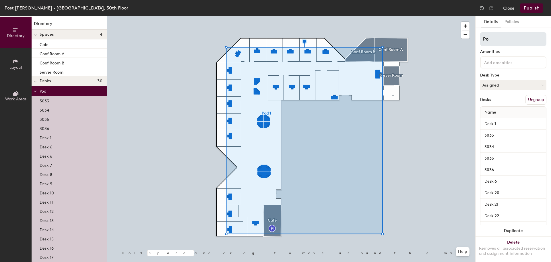
type input "P"
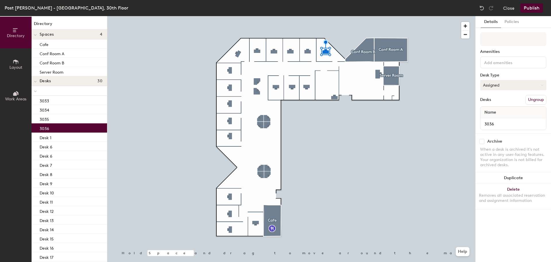
click at [309, 16] on div at bounding box center [291, 16] width 368 height 0
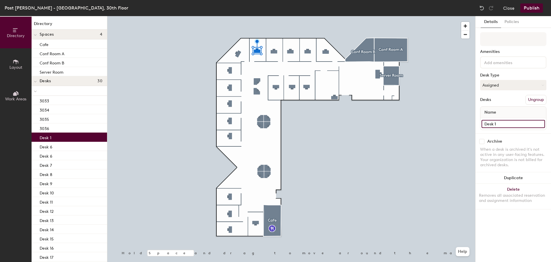
click at [504, 123] on input "Desk 1" at bounding box center [513, 124] width 63 height 8
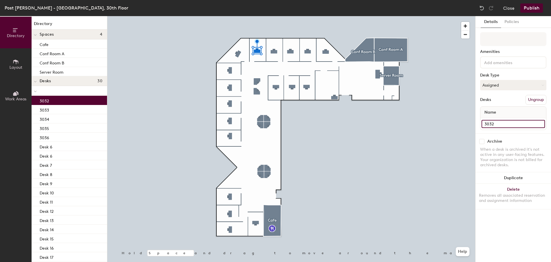
type input "3032"
click at [519, 123] on input "Desk 19" at bounding box center [513, 124] width 63 height 8
type input "3031"
click at [500, 127] on input "Desk 18" at bounding box center [513, 124] width 63 height 8
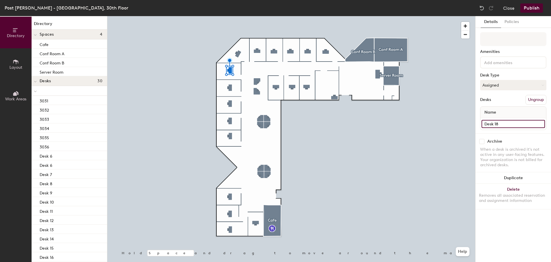
click at [500, 127] on input "Desk 18" at bounding box center [513, 124] width 63 height 8
type input "3030"
click at [510, 123] on input "Desk 17" at bounding box center [513, 124] width 63 height 8
type input "3029"
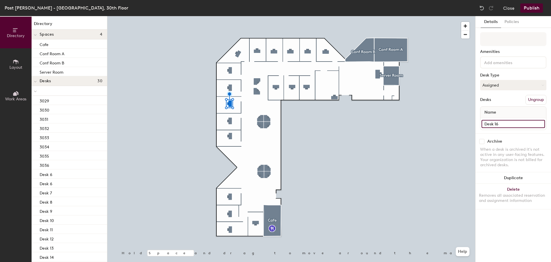
click at [511, 124] on input "Desk 16" at bounding box center [513, 124] width 63 height 8
type input "3028"
click at [507, 123] on input "Desk 15" at bounding box center [513, 124] width 63 height 8
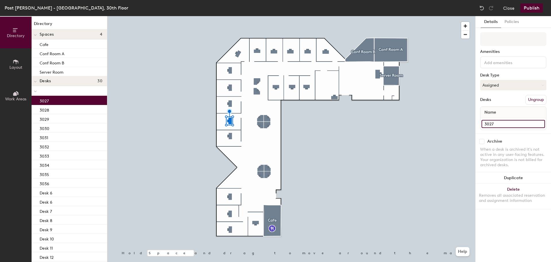
type input "3027"
click at [515, 125] on input "Desk 25" at bounding box center [513, 124] width 63 height 8
type input "3026"
click at [502, 124] on input "Desk 25" at bounding box center [513, 124] width 63 height 8
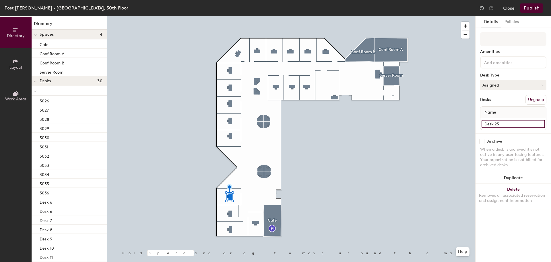
click at [502, 124] on input "Desk 25" at bounding box center [513, 124] width 63 height 8
type input "3025"
click at [519, 123] on input "Desk 28" at bounding box center [513, 124] width 63 height 8
type input "3024"
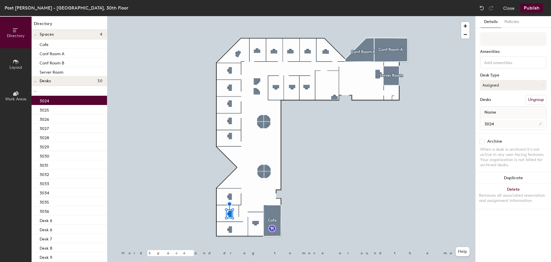
click at [231, 16] on div at bounding box center [291, 16] width 368 height 0
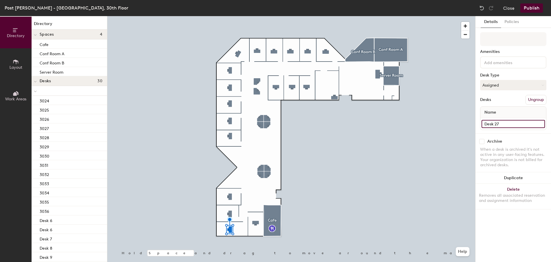
click at [509, 122] on input "Desk 27" at bounding box center [513, 124] width 63 height 8
type input "3023"
click at [504, 123] on input "Desk 26" at bounding box center [513, 124] width 63 height 8
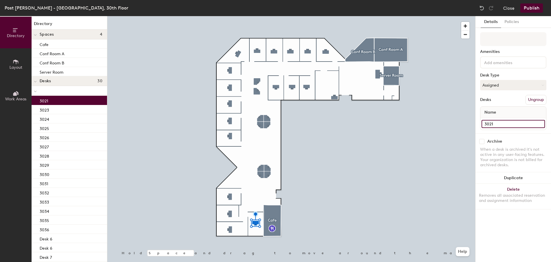
type input "3021"
click at [505, 122] on input "Desk 20" at bounding box center [513, 124] width 63 height 8
type input "MailRoom"
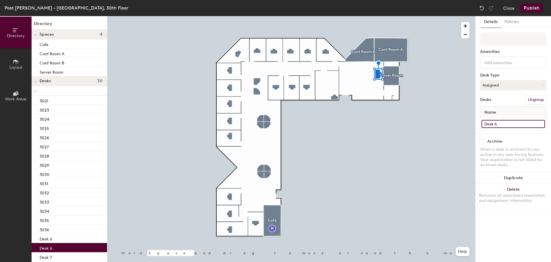
click at [510, 121] on input "Desk 6" at bounding box center [513, 124] width 63 height 8
type input "Reception"
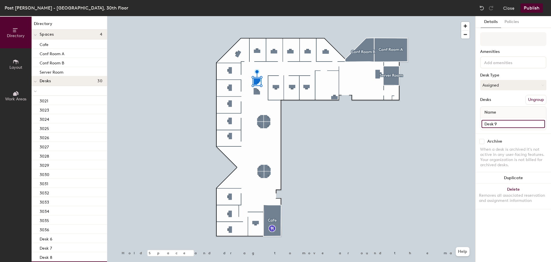
click at [496, 121] on input "Desk 9" at bounding box center [513, 124] width 63 height 8
type input "C1"
click at [494, 125] on input "Desk 10" at bounding box center [513, 124] width 63 height 8
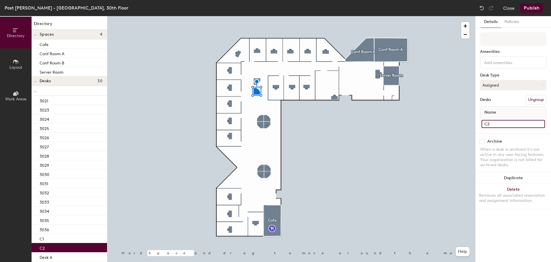
type input "C2"
click at [499, 124] on input "Desk 11" at bounding box center [513, 124] width 63 height 8
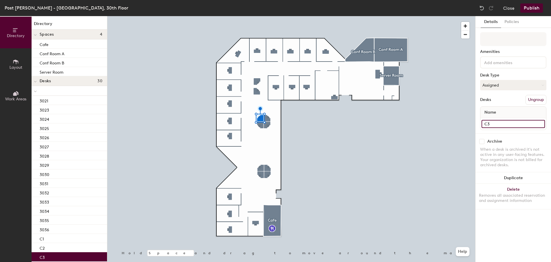
type input "C3"
click at [517, 123] on input "Desk 12" at bounding box center [513, 124] width 63 height 8
type input "C4"
click at [507, 125] on input "Desk 14" at bounding box center [513, 124] width 63 height 8
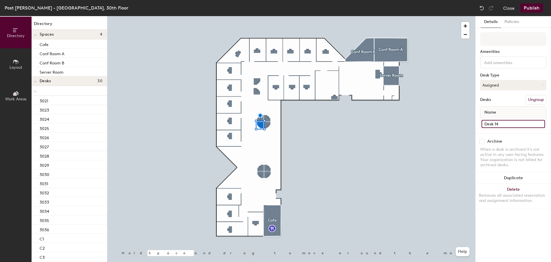
click at [507, 125] on input "Desk 14" at bounding box center [513, 124] width 63 height 8
type input "C5"
click at [510, 125] on input "Desk 13" at bounding box center [513, 124] width 63 height 8
type input "C6"
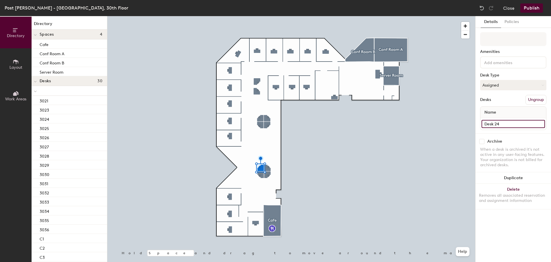
click at [515, 126] on input "Desk 24" at bounding box center [513, 124] width 63 height 8
type input "C7"
click at [527, 121] on input "Desk 21" at bounding box center [513, 124] width 63 height 8
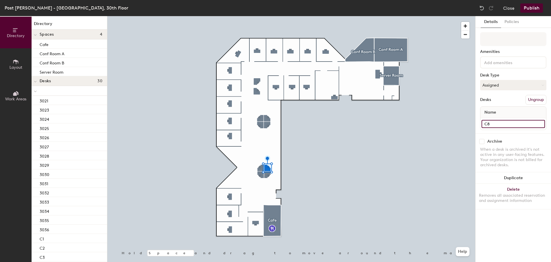
type input "C8"
click at [505, 123] on input "Desk 23" at bounding box center [513, 124] width 63 height 8
type input "C9"
click at [509, 125] on input "Desk 22" at bounding box center [513, 124] width 63 height 8
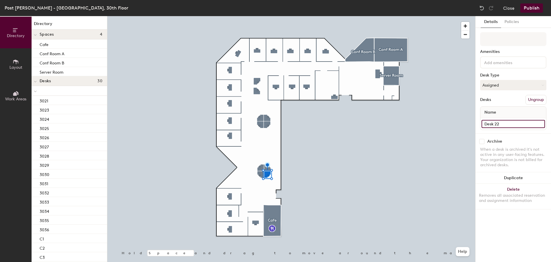
click at [509, 125] on input "Desk 22" at bounding box center [513, 124] width 63 height 8
type input "C10"
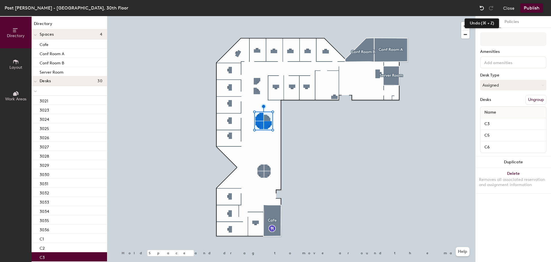
click at [483, 8] on img at bounding box center [482, 8] width 6 height 6
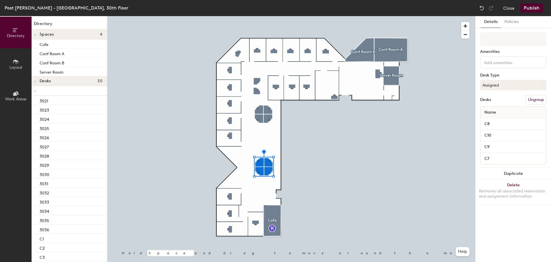
click at [366, 16] on div at bounding box center [291, 16] width 368 height 0
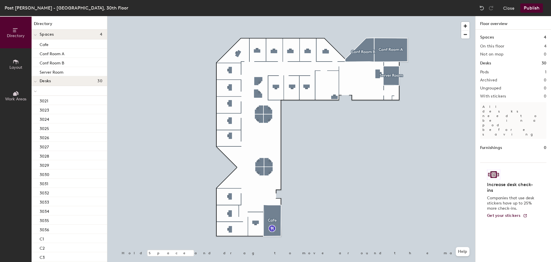
click at [529, 11] on button "Publish" at bounding box center [532, 7] width 23 height 9
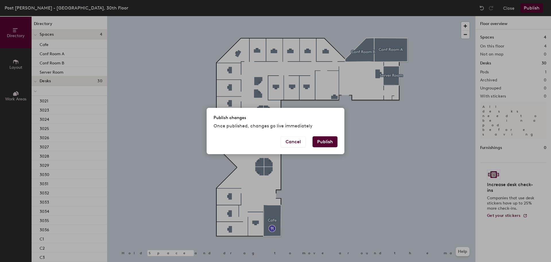
click at [324, 142] on button "Publish" at bounding box center [325, 141] width 25 height 11
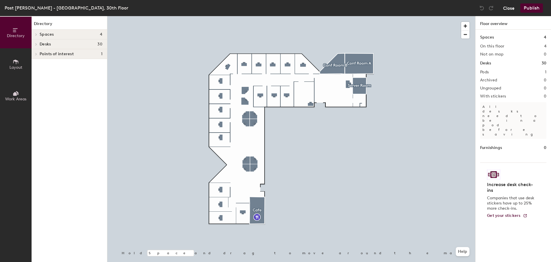
click at [508, 10] on button "Close" at bounding box center [508, 7] width 11 height 9
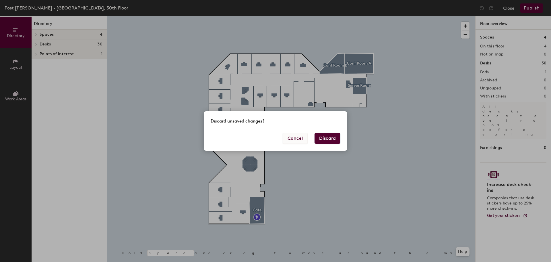
click at [295, 138] on button "Cancel" at bounding box center [295, 138] width 25 height 11
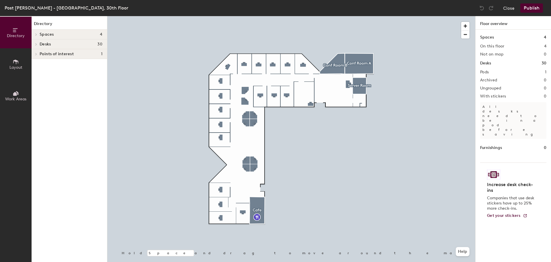
click at [533, 7] on button "Publish" at bounding box center [532, 7] width 23 height 9
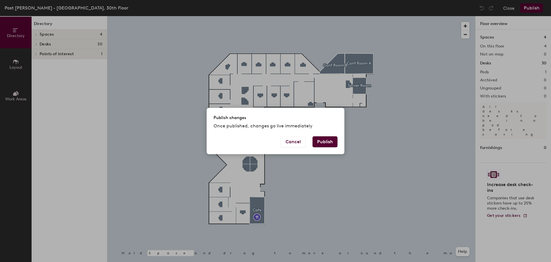
click at [317, 145] on button "Publish" at bounding box center [325, 141] width 25 height 11
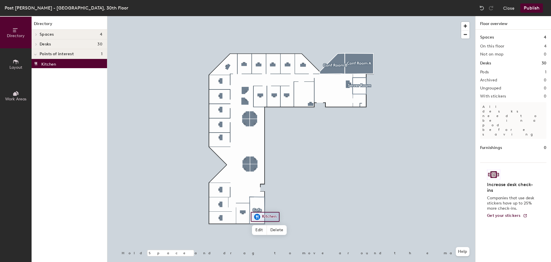
click at [257, 16] on div at bounding box center [291, 16] width 368 height 0
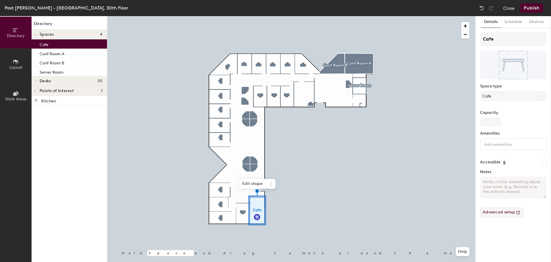
click at [503, 214] on button "Advanced setup" at bounding box center [501, 212] width 43 height 10
click at [272, 183] on icon at bounding box center [271, 183] width 5 height 5
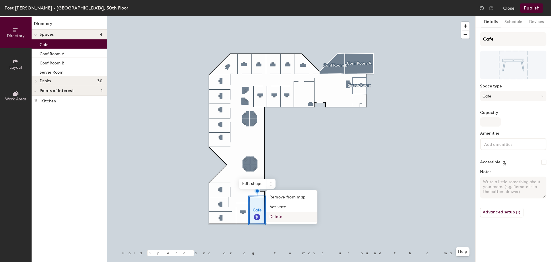
click at [285, 216] on span "Delete" at bounding box center [291, 217] width 51 height 10
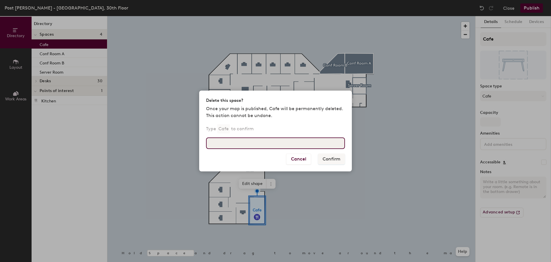
click at [273, 143] on input at bounding box center [275, 142] width 139 height 11
type input "Cafe"
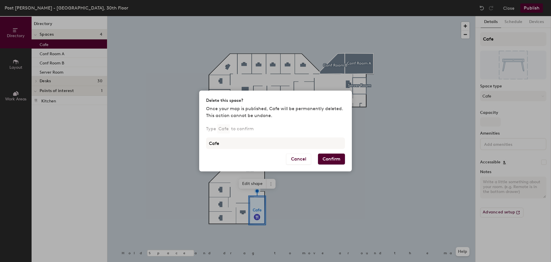
click at [329, 160] on button "Confirm" at bounding box center [331, 158] width 27 height 11
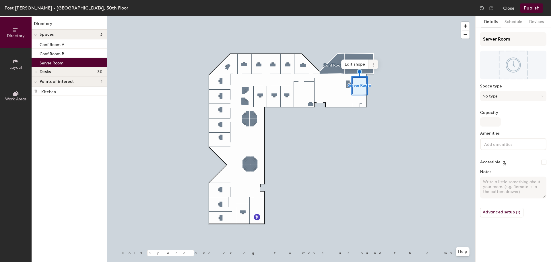
click at [376, 65] on icon at bounding box center [373, 64] width 5 height 5
click at [383, 97] on span "Delete" at bounding box center [394, 97] width 51 height 10
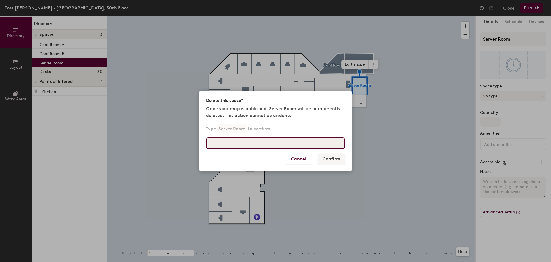
click at [253, 141] on input at bounding box center [275, 142] width 139 height 11
type input "Server Room"
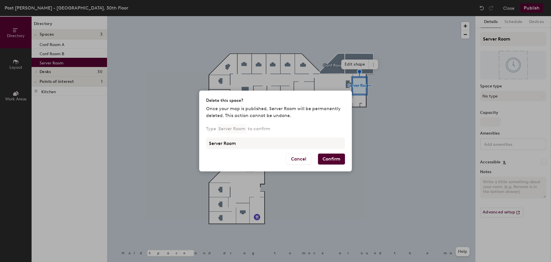
click at [338, 158] on button "Confirm" at bounding box center [331, 158] width 27 height 11
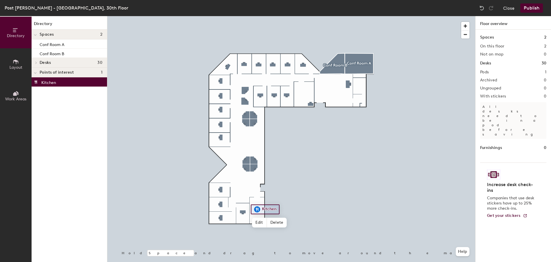
click at [39, 72] on div at bounding box center [35, 71] width 7 height 9
click at [13, 64] on icon at bounding box center [16, 62] width 6 height 6
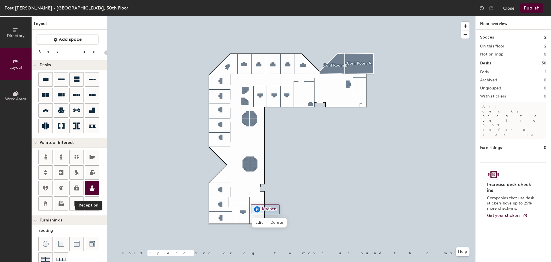
click at [92, 191] on div at bounding box center [92, 188] width 14 height 14
click at [95, 200] on icon at bounding box center [92, 203] width 7 height 7
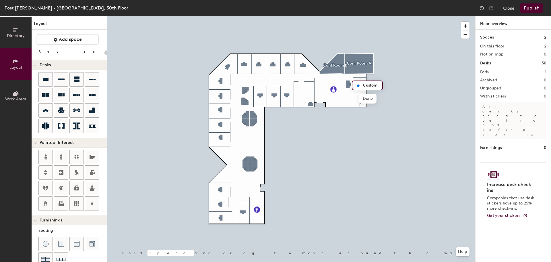
type input "20"
type input "Server Room"
click at [222, 16] on div at bounding box center [291, 16] width 368 height 0
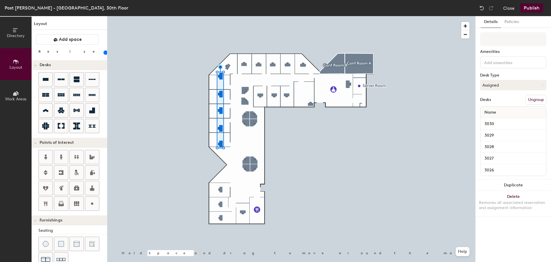
drag, startPoint x: 58, startPoint y: 52, endPoint x: 61, endPoint y: 55, distance: 3.7
click at [104, 55] on input "range" at bounding box center [104, 52] width 0 height 5
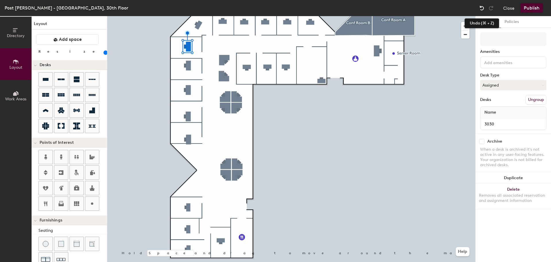
click at [483, 9] on img at bounding box center [482, 8] width 6 height 6
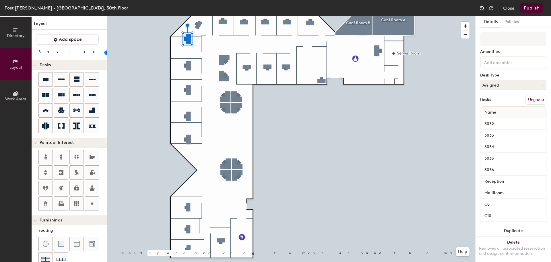
click at [483, 9] on img at bounding box center [482, 8] width 6 height 6
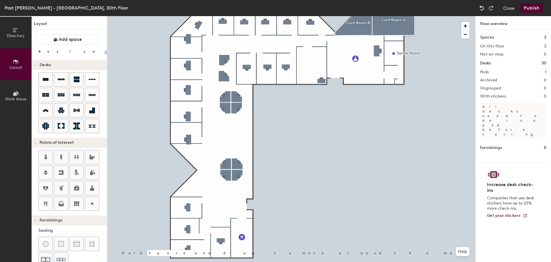
click at [483, 9] on img at bounding box center [482, 8] width 6 height 6
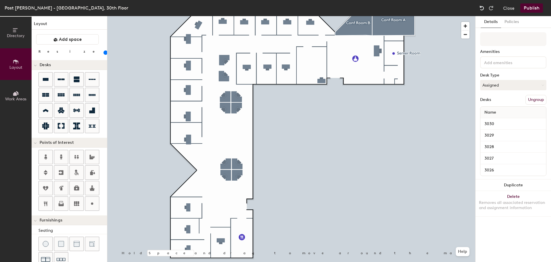
click at [483, 9] on img at bounding box center [482, 8] width 6 height 6
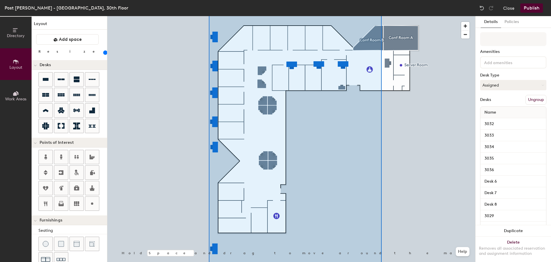
drag, startPoint x: 59, startPoint y: 53, endPoint x: 64, endPoint y: 53, distance: 5.2
click at [104, 53] on input "range" at bounding box center [104, 52] width 0 height 5
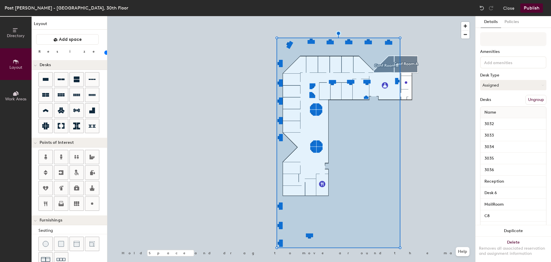
click at [434, 16] on div at bounding box center [291, 16] width 368 height 0
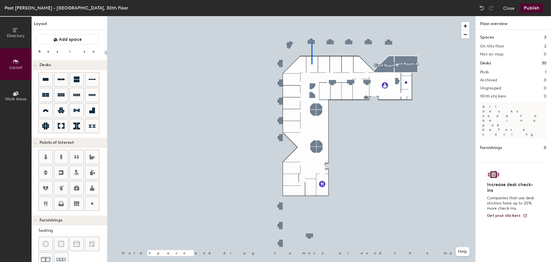
click at [312, 16] on div at bounding box center [291, 16] width 368 height 0
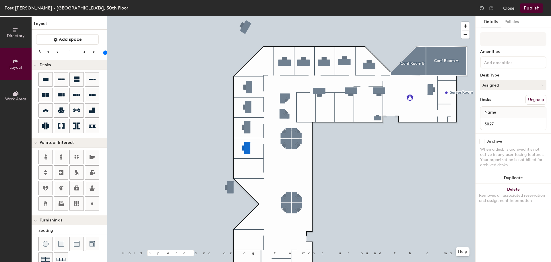
click at [233, 16] on div at bounding box center [291, 16] width 368 height 0
click at [248, 16] on div at bounding box center [291, 16] width 368 height 0
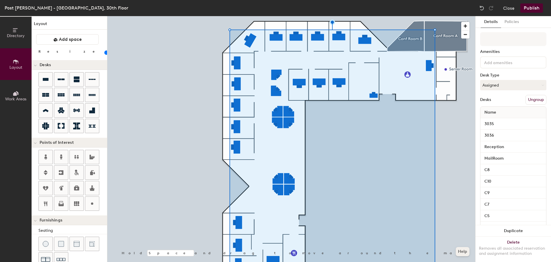
click at [457, 253] on button "Help" at bounding box center [463, 251] width 14 height 9
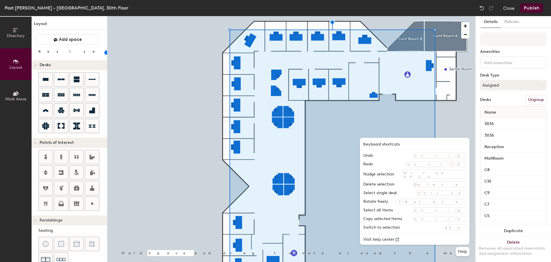
click at [465, 16] on div at bounding box center [291, 16] width 368 height 0
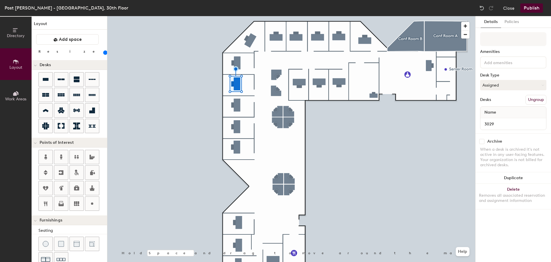
click at [370, 16] on div at bounding box center [291, 16] width 368 height 0
click at [104, 52] on input "range" at bounding box center [104, 52] width 0 height 5
drag, startPoint x: 58, startPoint y: 52, endPoint x: 63, endPoint y: 52, distance: 4.9
click at [104, 52] on input "range" at bounding box center [104, 52] width 0 height 5
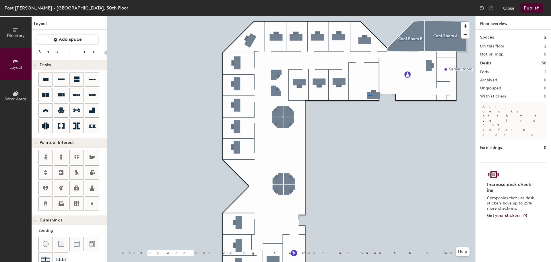
click at [368, 16] on div at bounding box center [291, 16] width 368 height 0
type input "20"
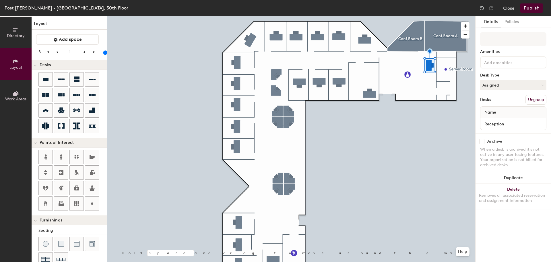
click at [104, 52] on input "range" at bounding box center [104, 52] width 0 height 5
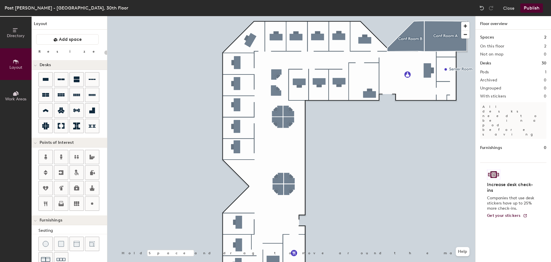
scroll to position [101, 0]
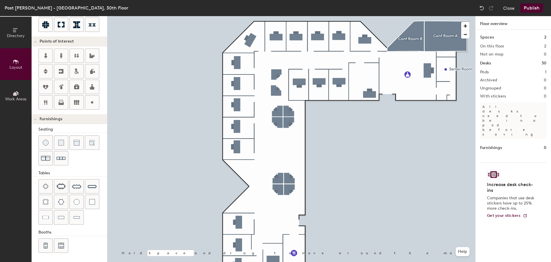
click at [537, 9] on button "Publish" at bounding box center [532, 7] width 23 height 9
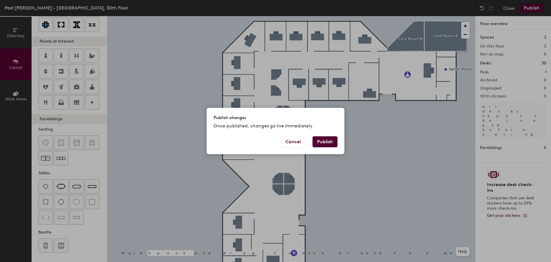
click at [331, 139] on button "Publish" at bounding box center [325, 141] width 25 height 11
type input "20"
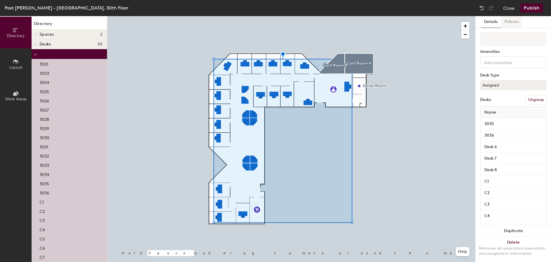
click at [511, 20] on button "Policies" at bounding box center [511, 22] width 21 height 12
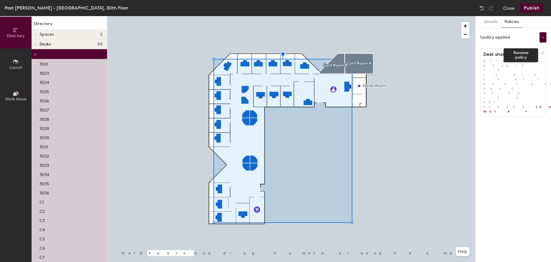
click at [542, 52] on icon at bounding box center [543, 53] width 4 height 4
click at [514, 63] on button "Add policy" at bounding box center [514, 65] width 28 height 9
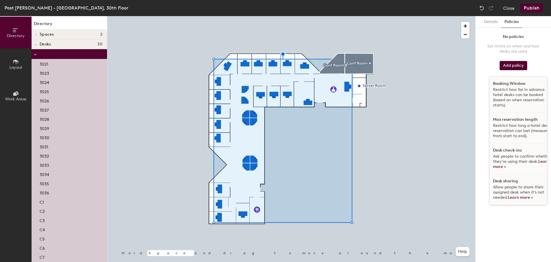
click at [530, 48] on div "Set limits on when and how desks are used" at bounding box center [513, 49] width 53 height 10
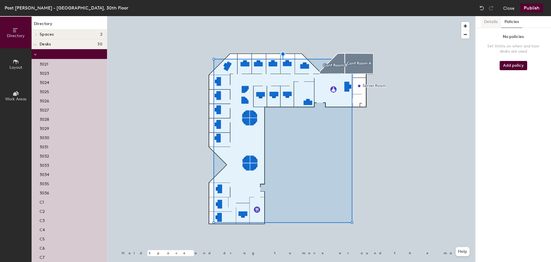
click at [495, 24] on button "Details" at bounding box center [491, 22] width 20 height 12
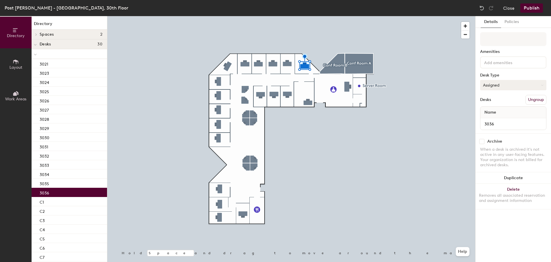
click at [507, 82] on button "Assigned" at bounding box center [513, 85] width 66 height 10
click at [536, 9] on button "Publish" at bounding box center [532, 7] width 23 height 9
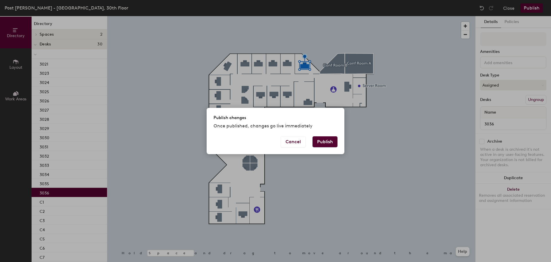
click at [328, 140] on button "Publish" at bounding box center [325, 141] width 25 height 11
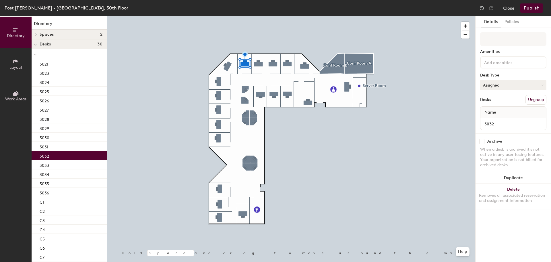
click at [521, 86] on button "Assigned" at bounding box center [513, 85] width 66 height 10
click at [499, 118] on div "Hoteled" at bounding box center [509, 120] width 57 height 9
click at [530, 10] on button "Publish" at bounding box center [532, 7] width 23 height 9
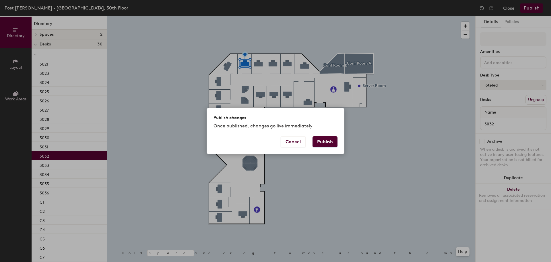
click at [331, 142] on button "Publish" at bounding box center [325, 141] width 25 height 11
